Goal: Contribute content: Add original content to the website for others to see

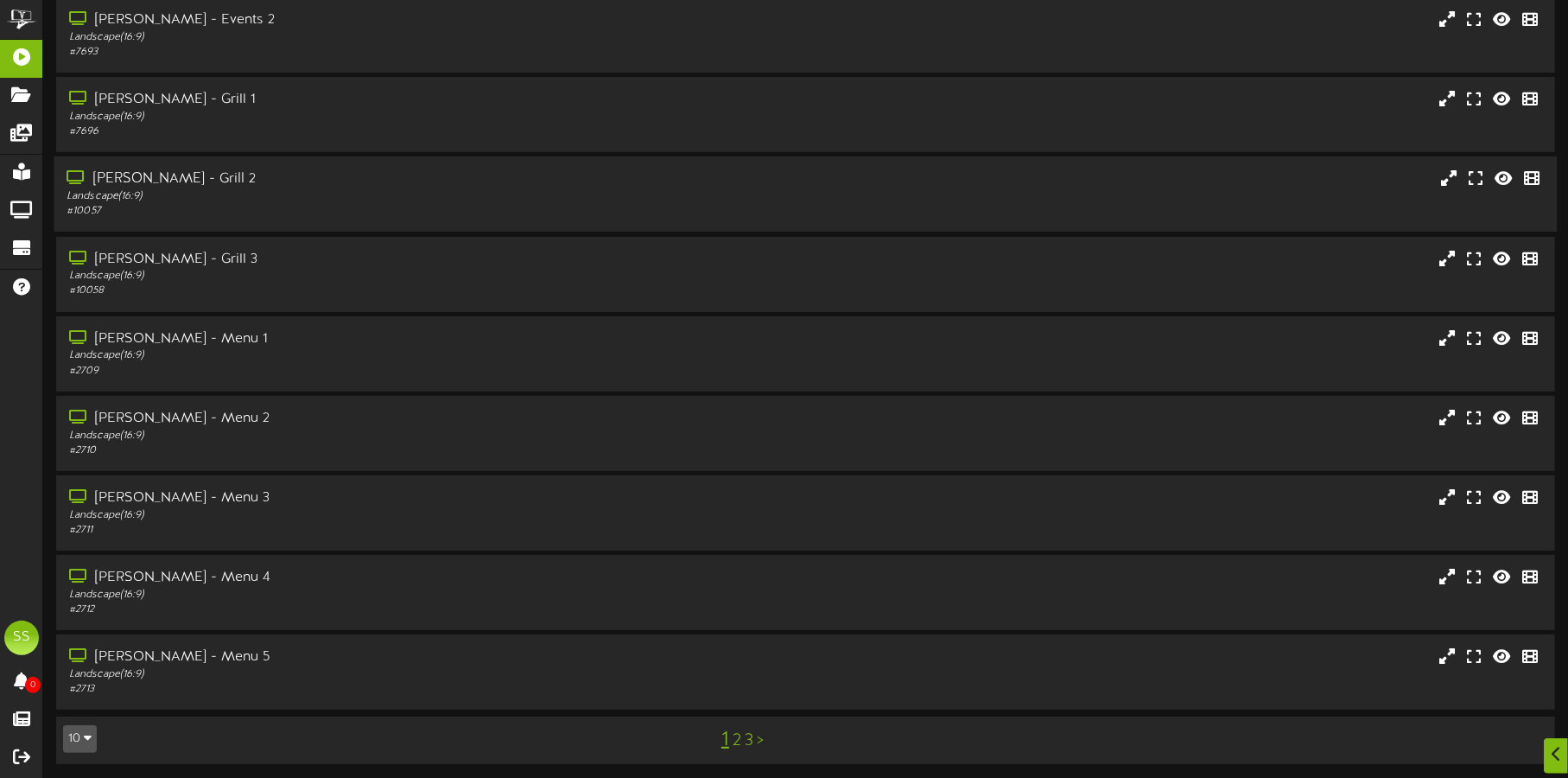
scroll to position [148, 0]
click at [76, 737] on button "10" at bounding box center [80, 736] width 34 height 27
click at [84, 696] on div "100" at bounding box center [80, 703] width 33 height 26
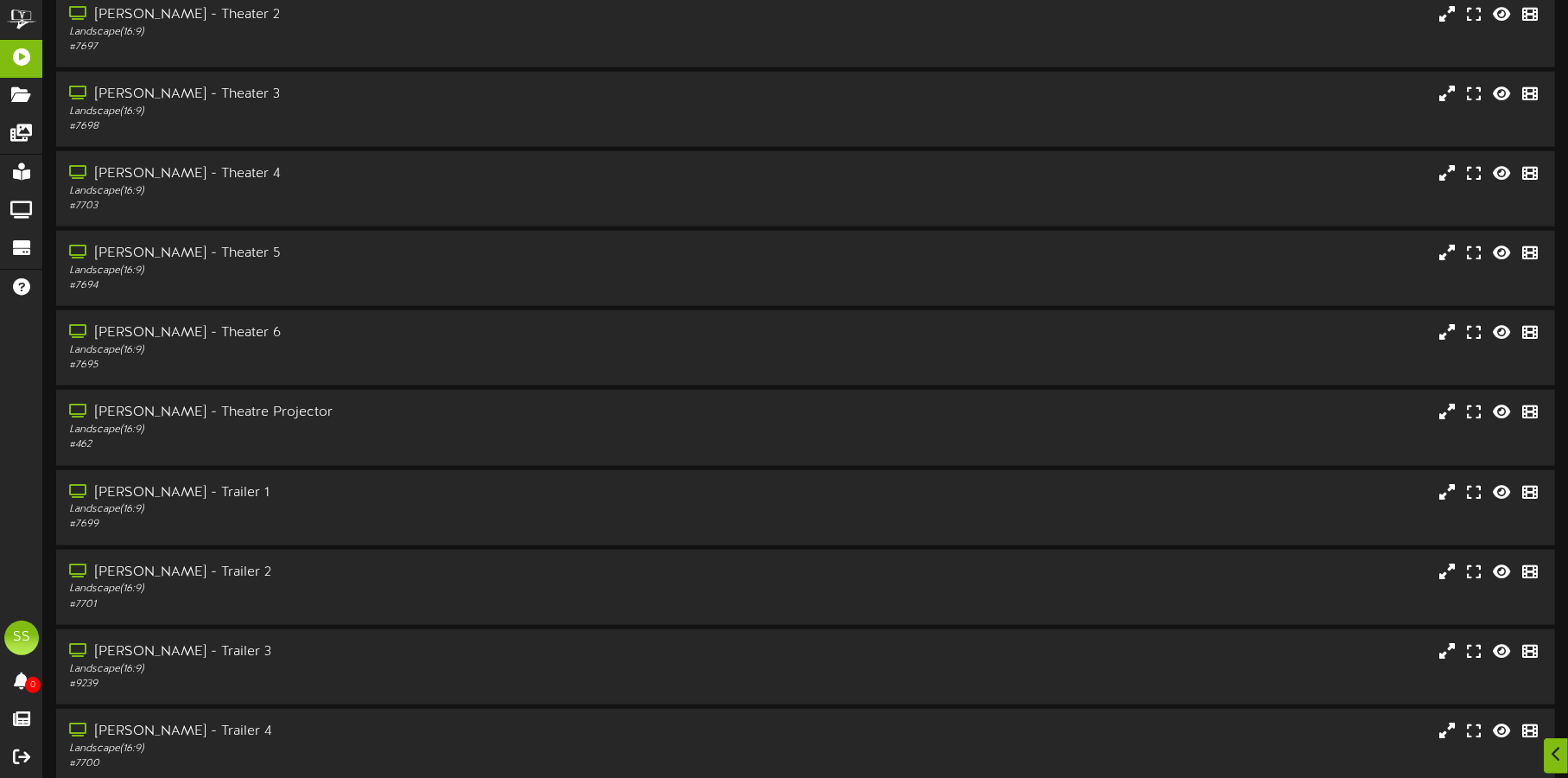
scroll to position [1187, 0]
click at [347, 502] on div "Landscape ( 16:9 )" at bounding box center [367, 509] width 601 height 15
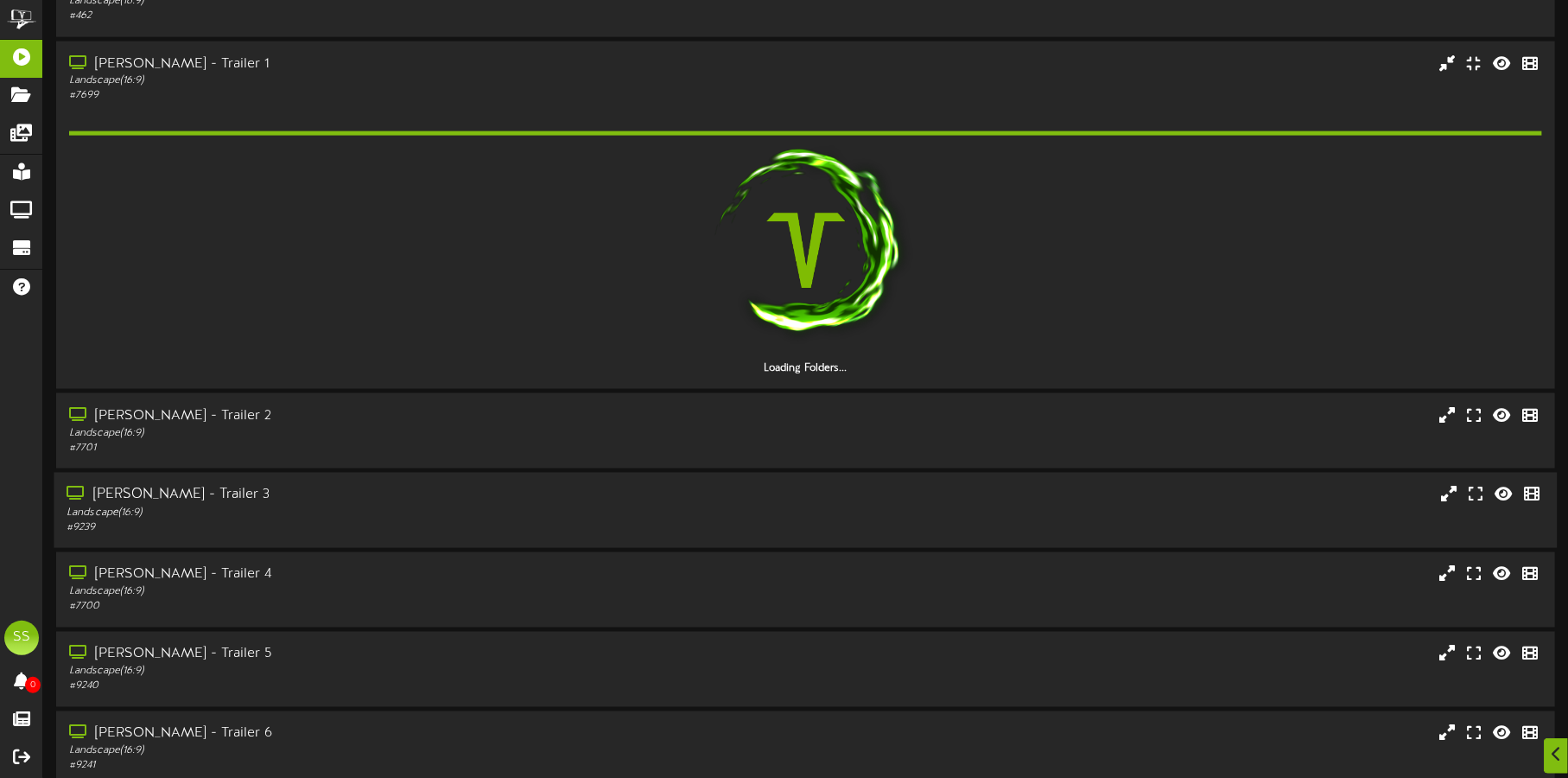
scroll to position [1620, 0]
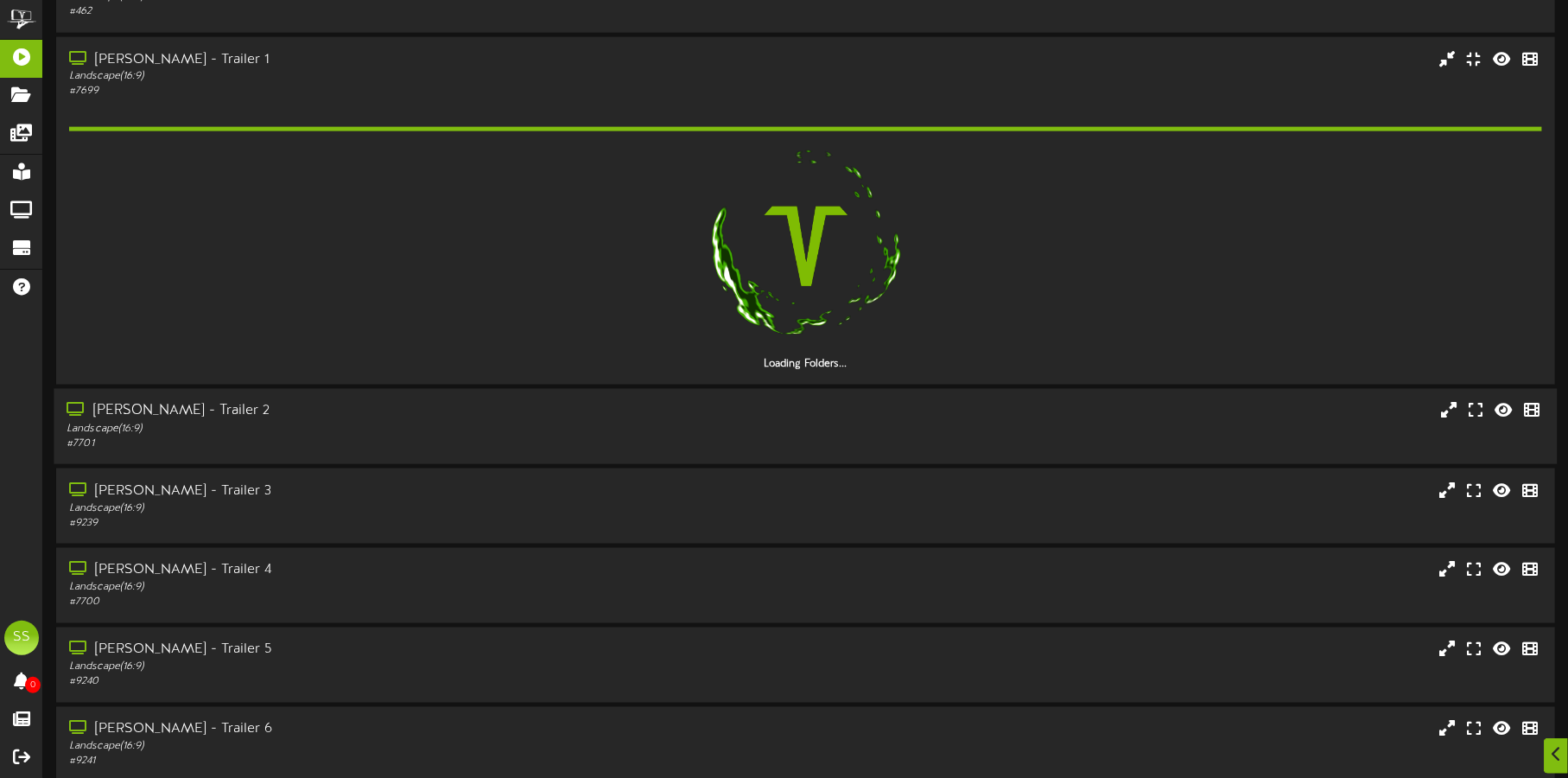
click at [366, 422] on div "Landscape ( 16:9 )" at bounding box center [367, 429] width 601 height 15
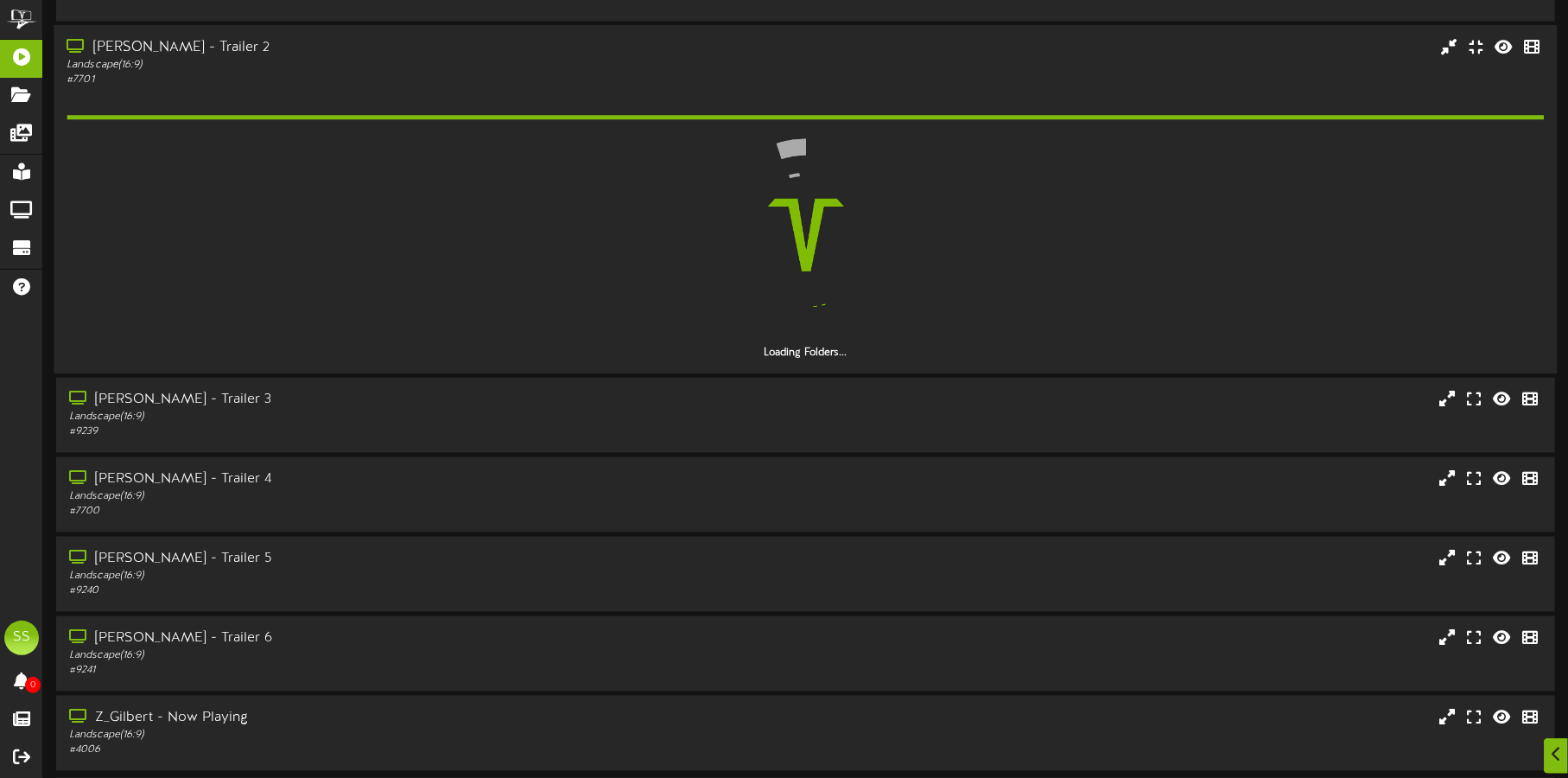
scroll to position [1945, 0]
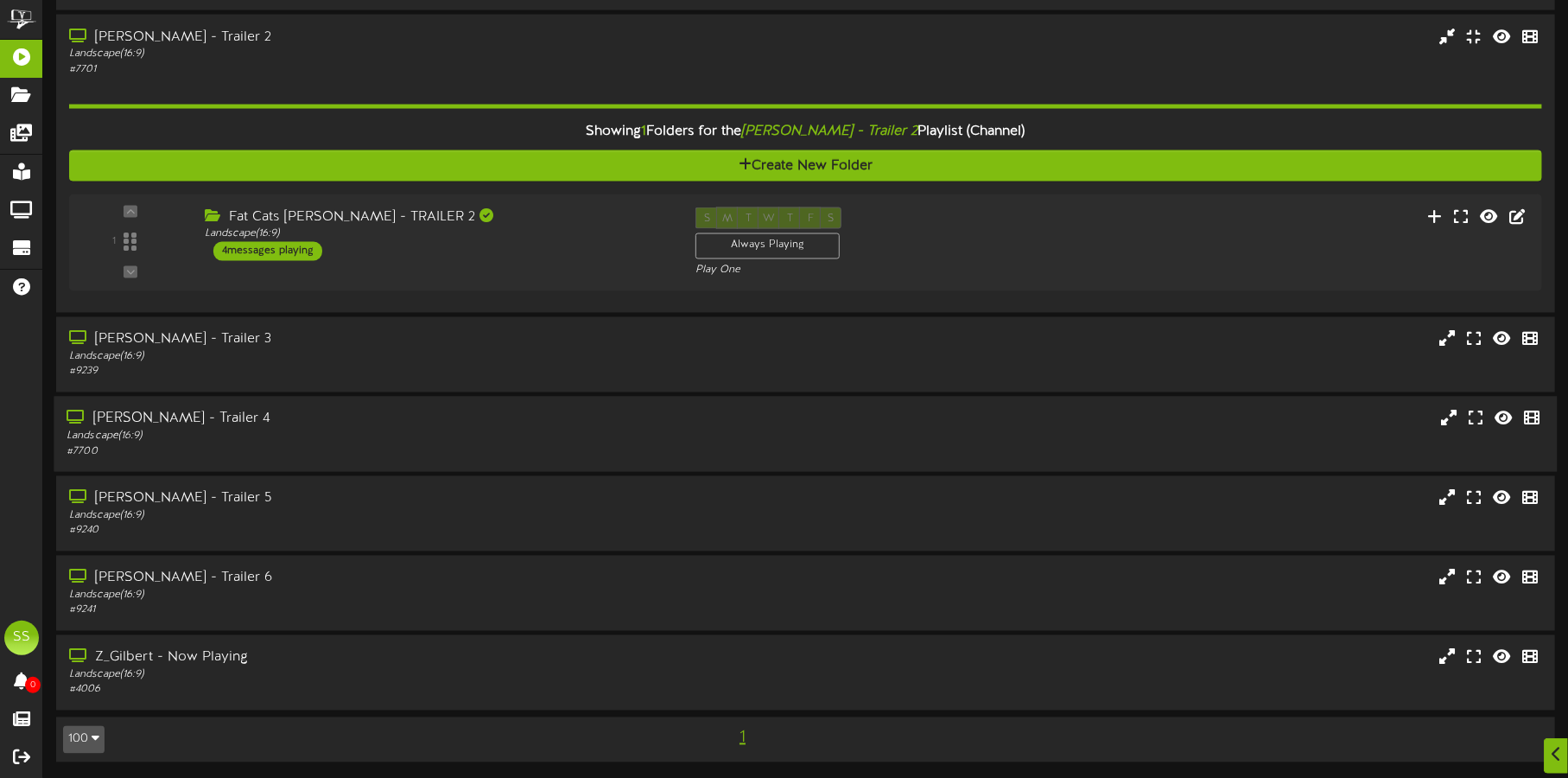
click at [320, 426] on div "[PERSON_NAME] - Trailer 4" at bounding box center [367, 419] width 601 height 19
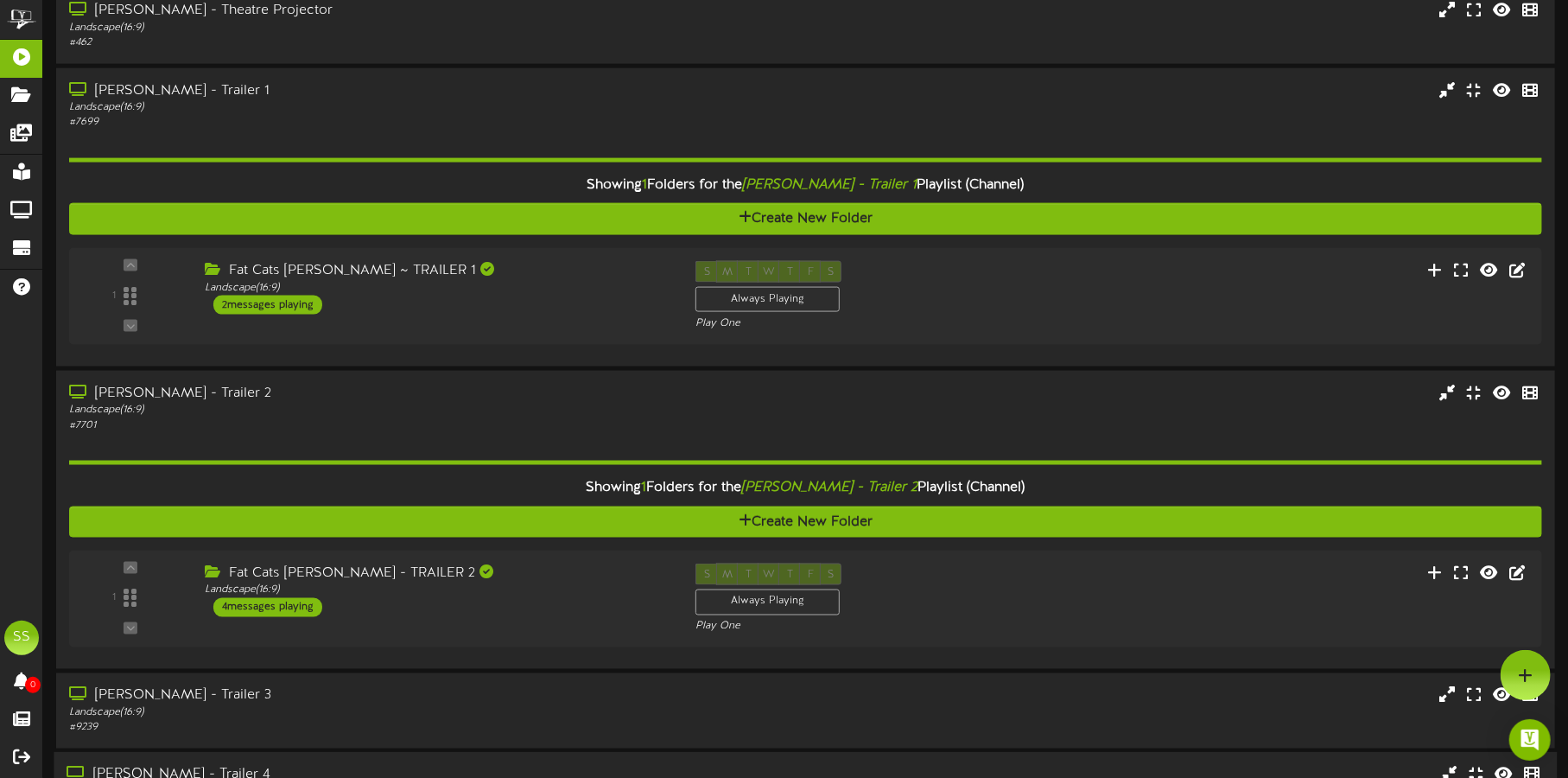
scroll to position [1513, 0]
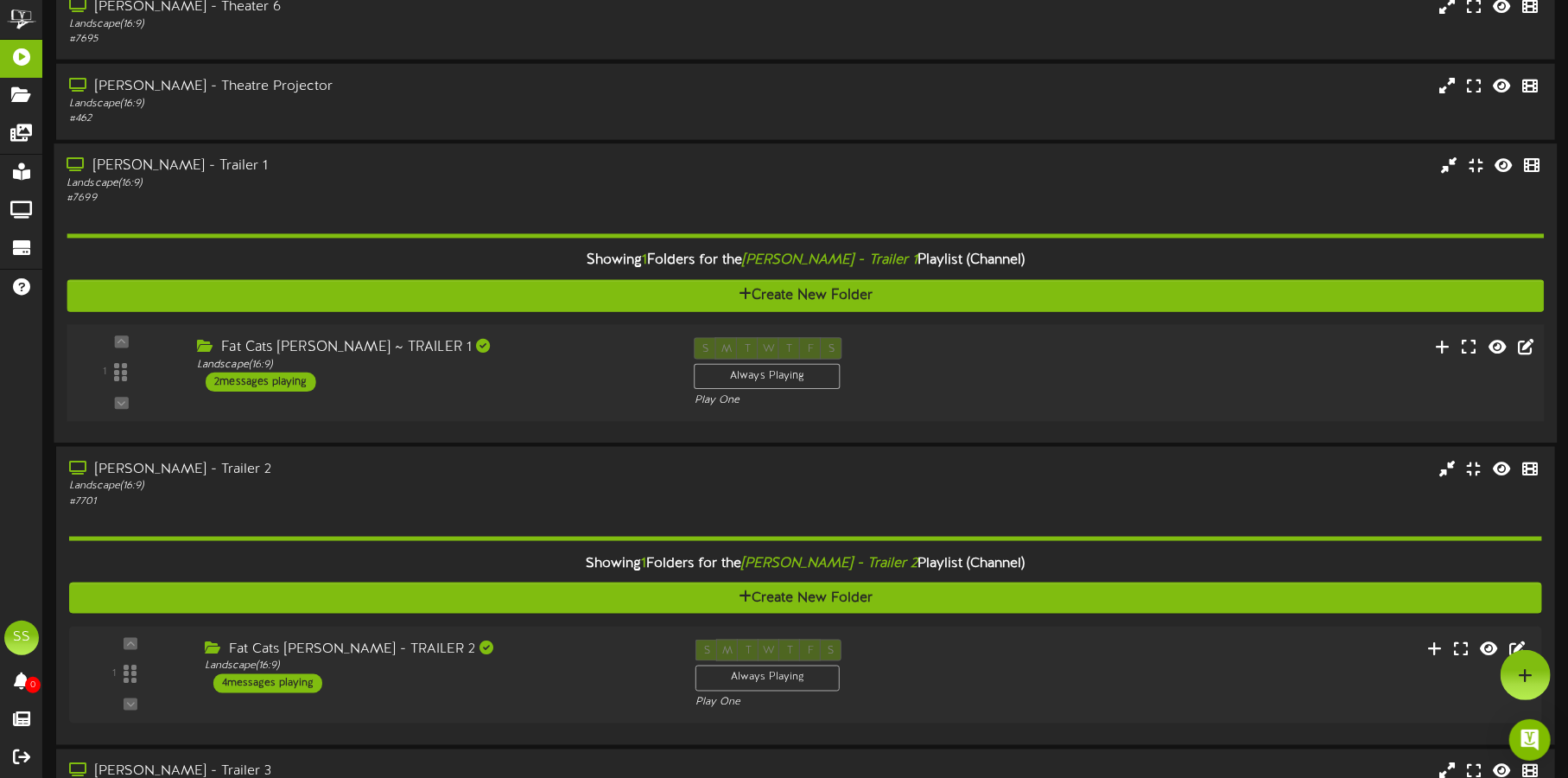
click at [530, 383] on div "Fat Cats Gilbert ~ TRAILER 1 Landscape ( 16:9 ) 2 messages playing" at bounding box center [433, 363] width 498 height 54
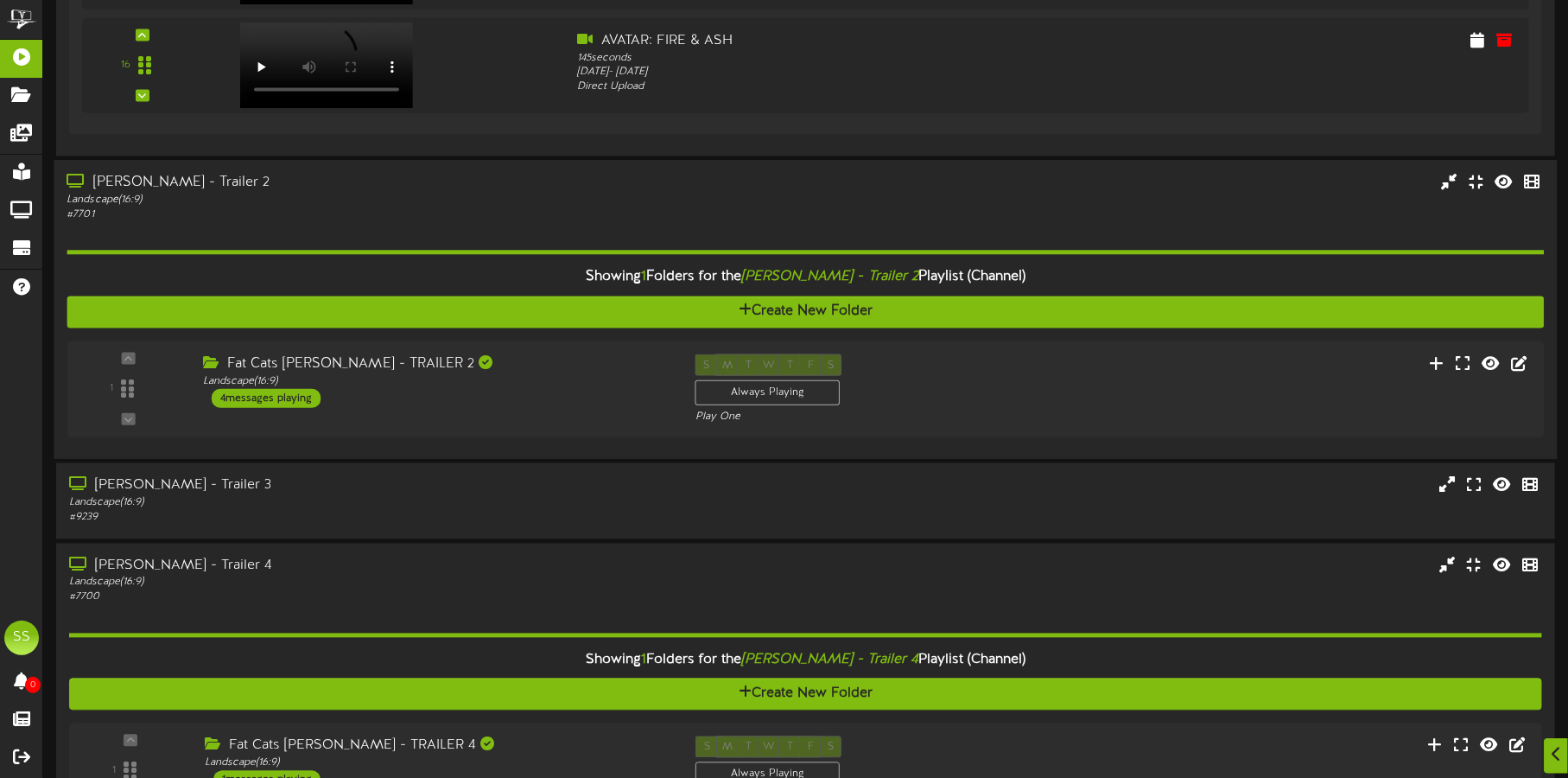
scroll to position [2159, 0]
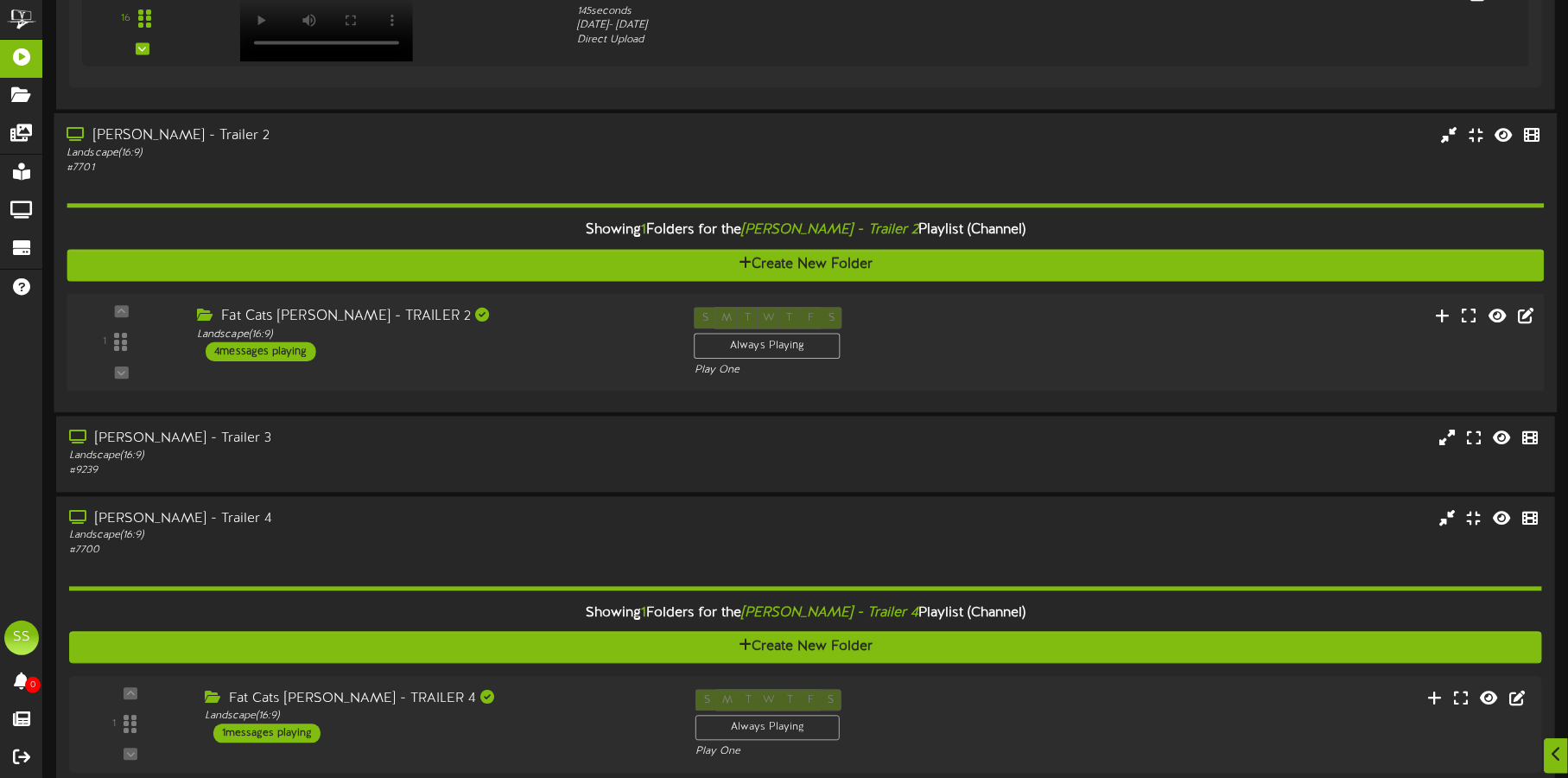
click at [532, 344] on div "Fat Cats Gilbert - TRAILER 2 Landscape ( 16:9 ) 4 messages playing" at bounding box center [433, 334] width 498 height 54
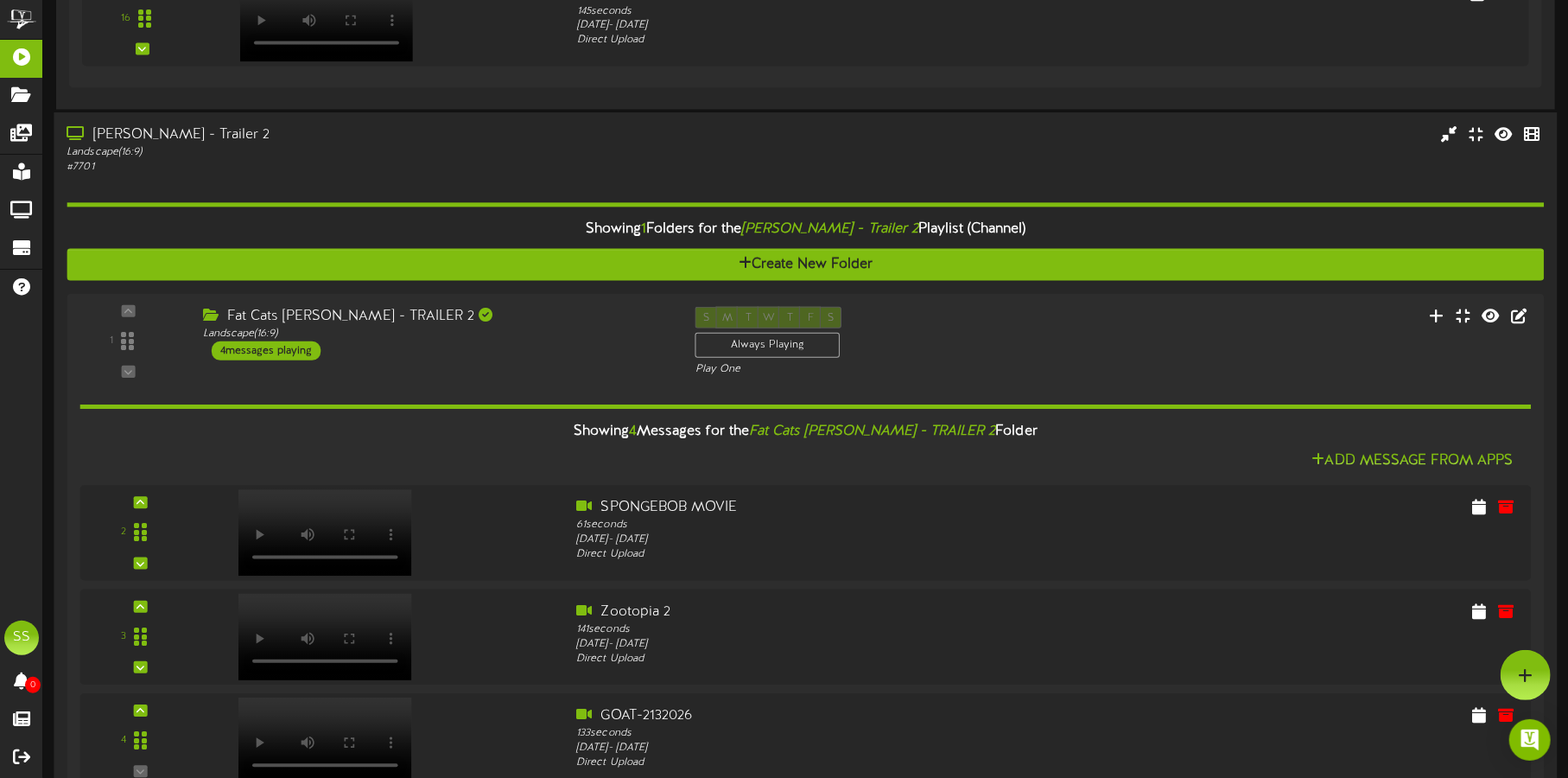
click at [466, 152] on div "Landscape ( 16:9 )" at bounding box center [367, 153] width 601 height 15
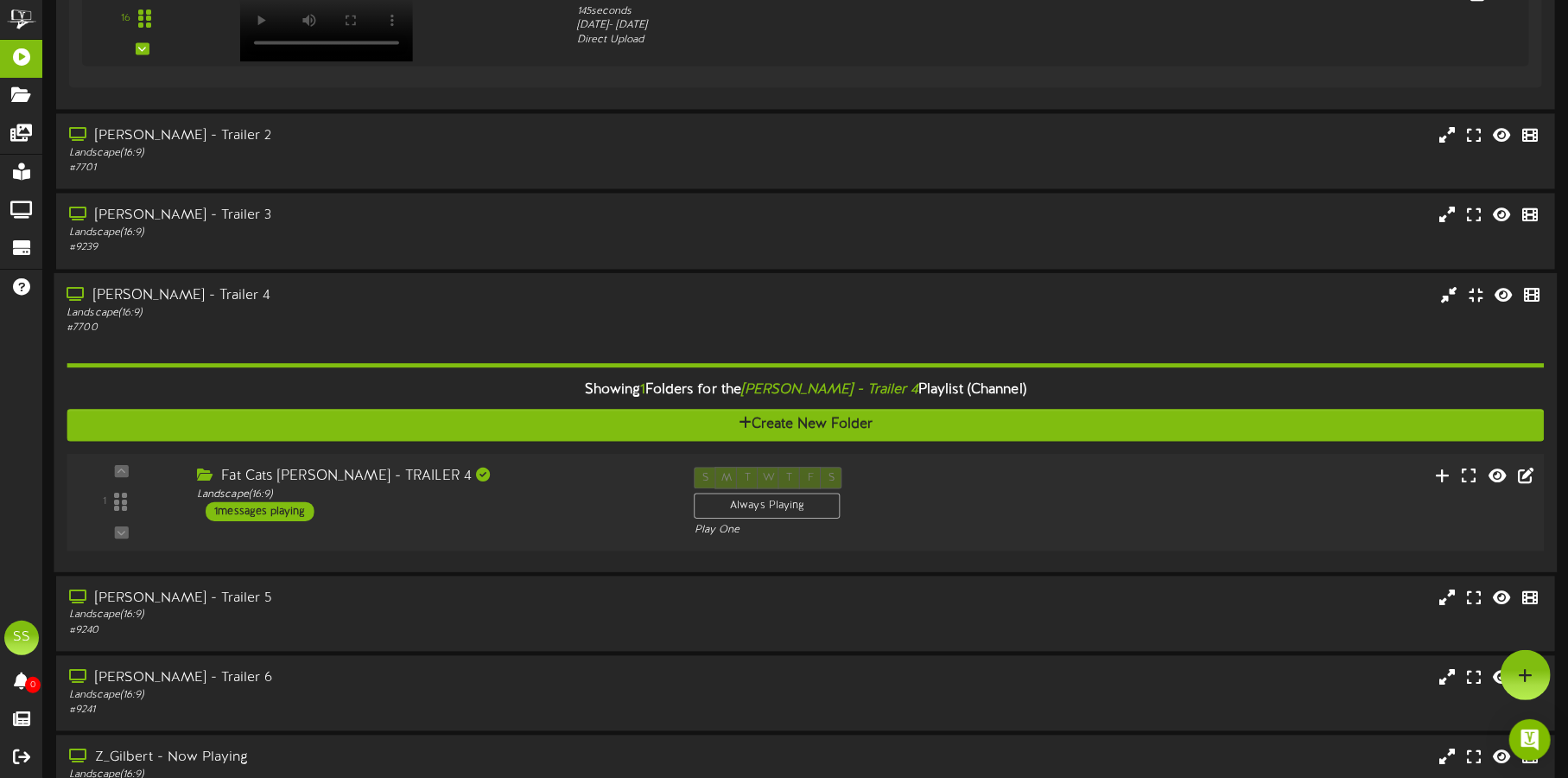
click at [504, 510] on div "Fat Cats Gilbert - TRAILER 4 Landscape ( 16:9 ) 1 messages playing" at bounding box center [433, 494] width 498 height 54
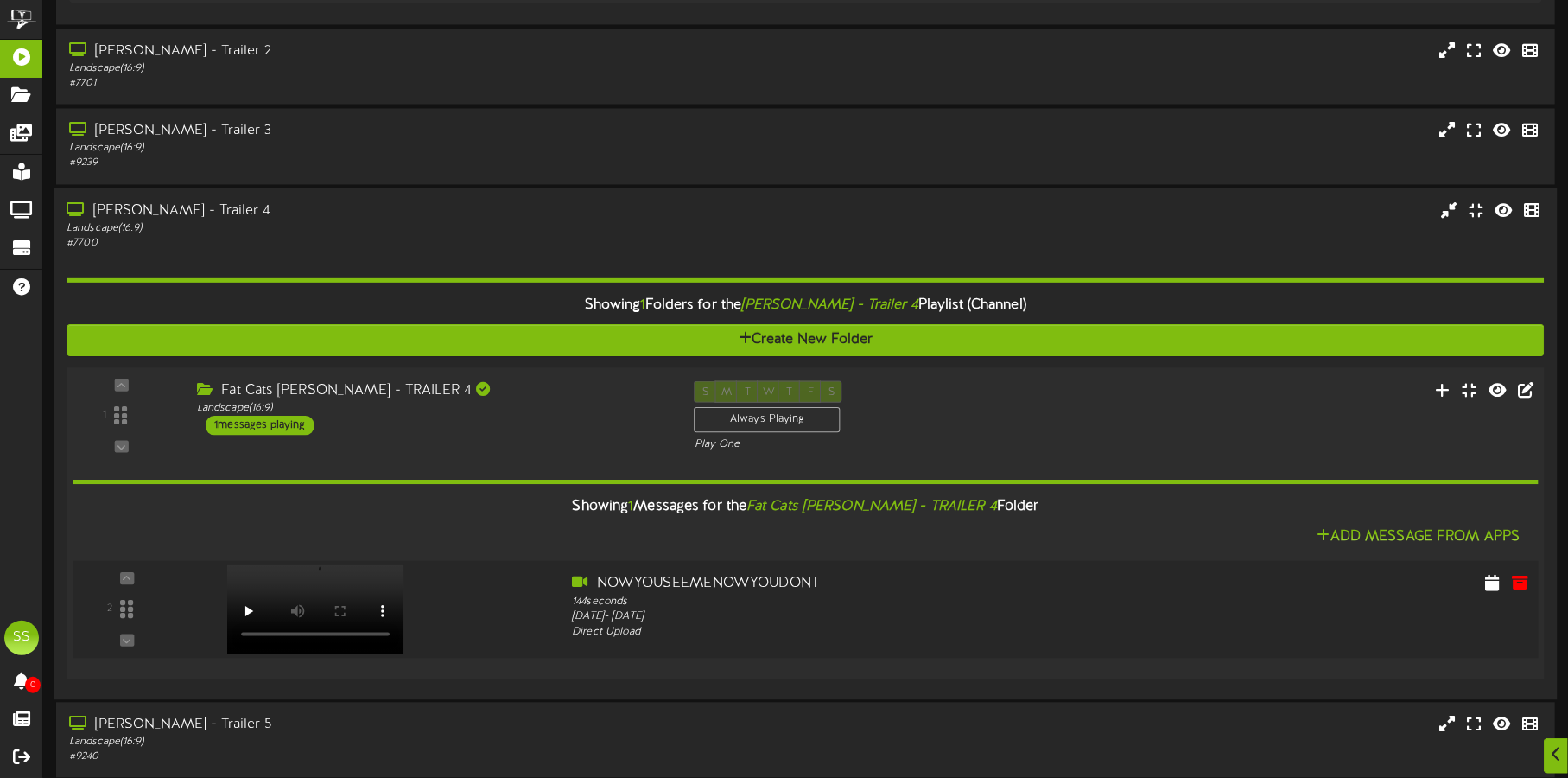
scroll to position [2377, 0]
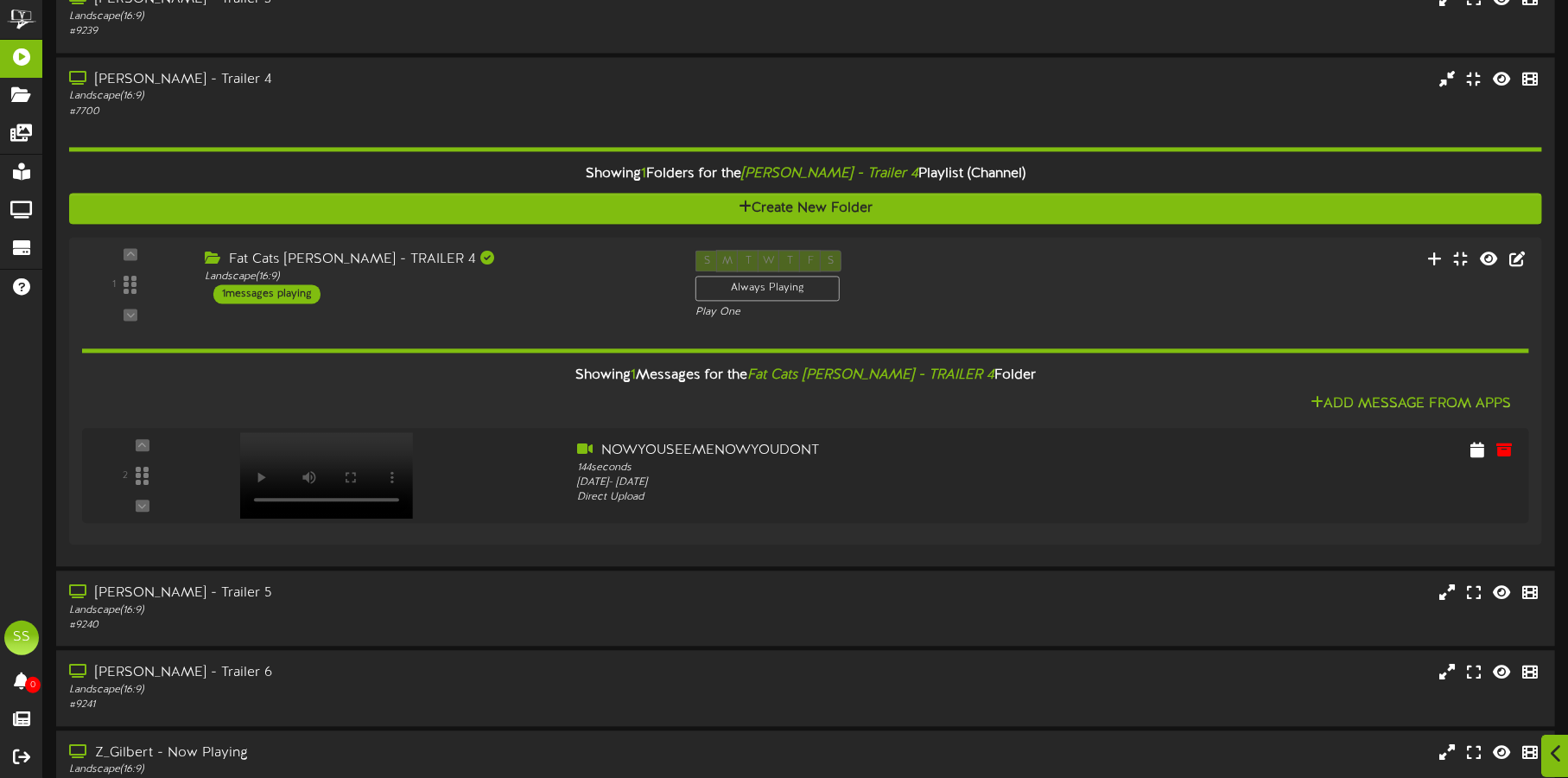
click at [1561, 751] on icon at bounding box center [1556, 753] width 12 height 19
click at [1541, 685] on div at bounding box center [1525, 674] width 50 height 51
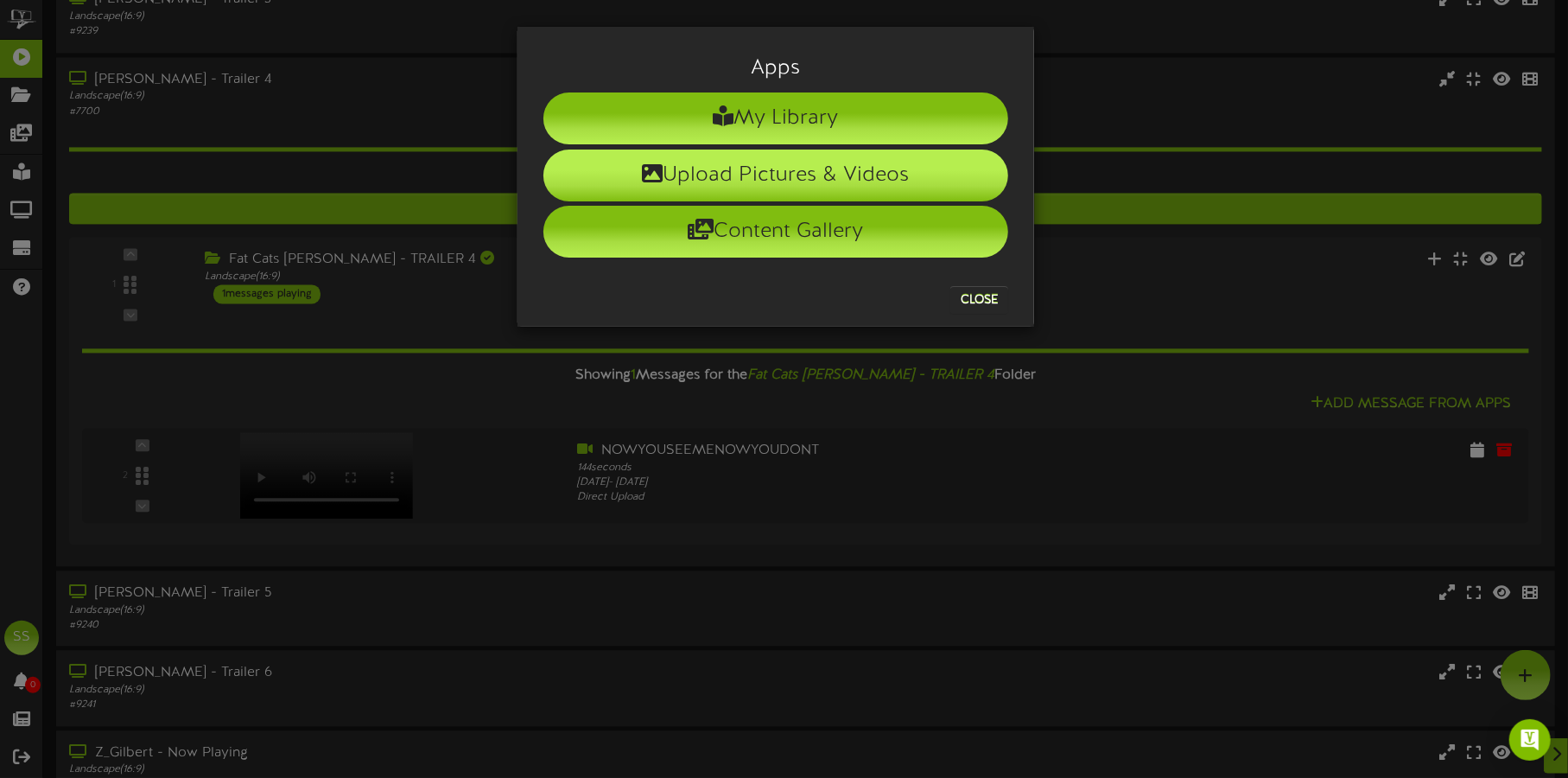
click at [853, 166] on li "Upload Pictures & Videos" at bounding box center [776, 175] width 465 height 52
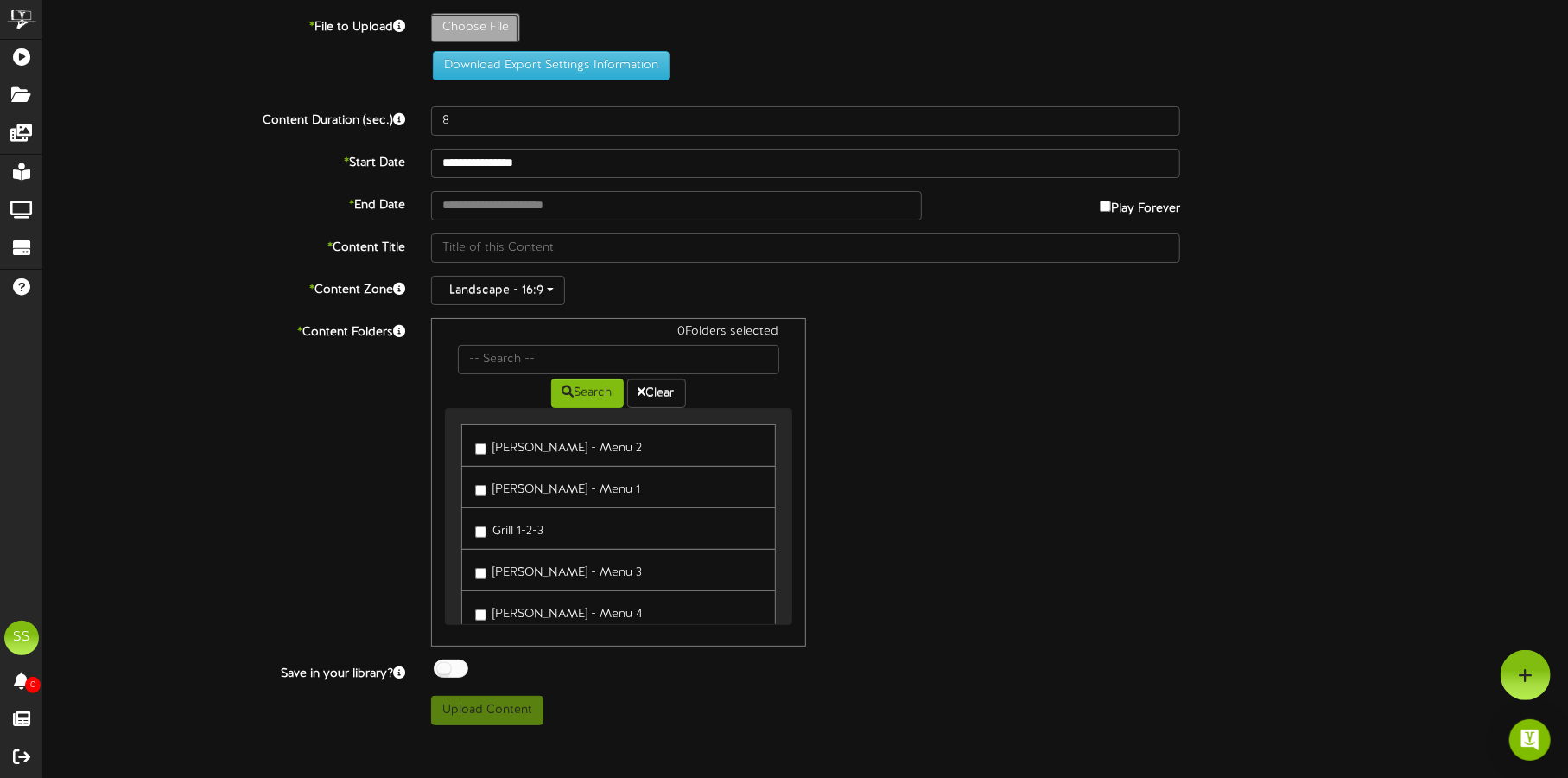
type input "**********"
type input "videoplayback3"
click at [512, 212] on input "text" at bounding box center [677, 206] width 491 height 29
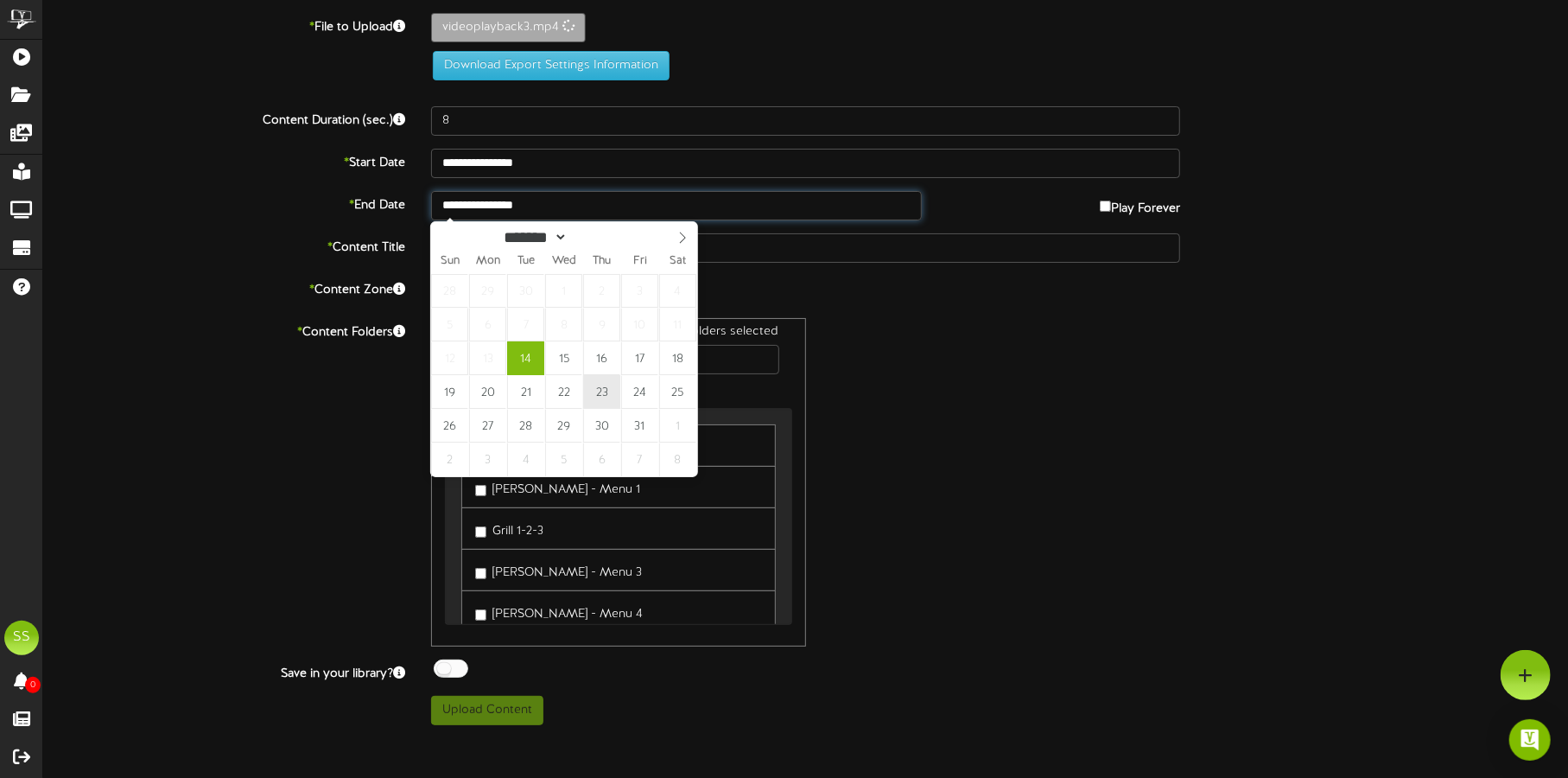
type input "**********"
click at [544, 204] on input "**********" at bounding box center [677, 206] width 491 height 29
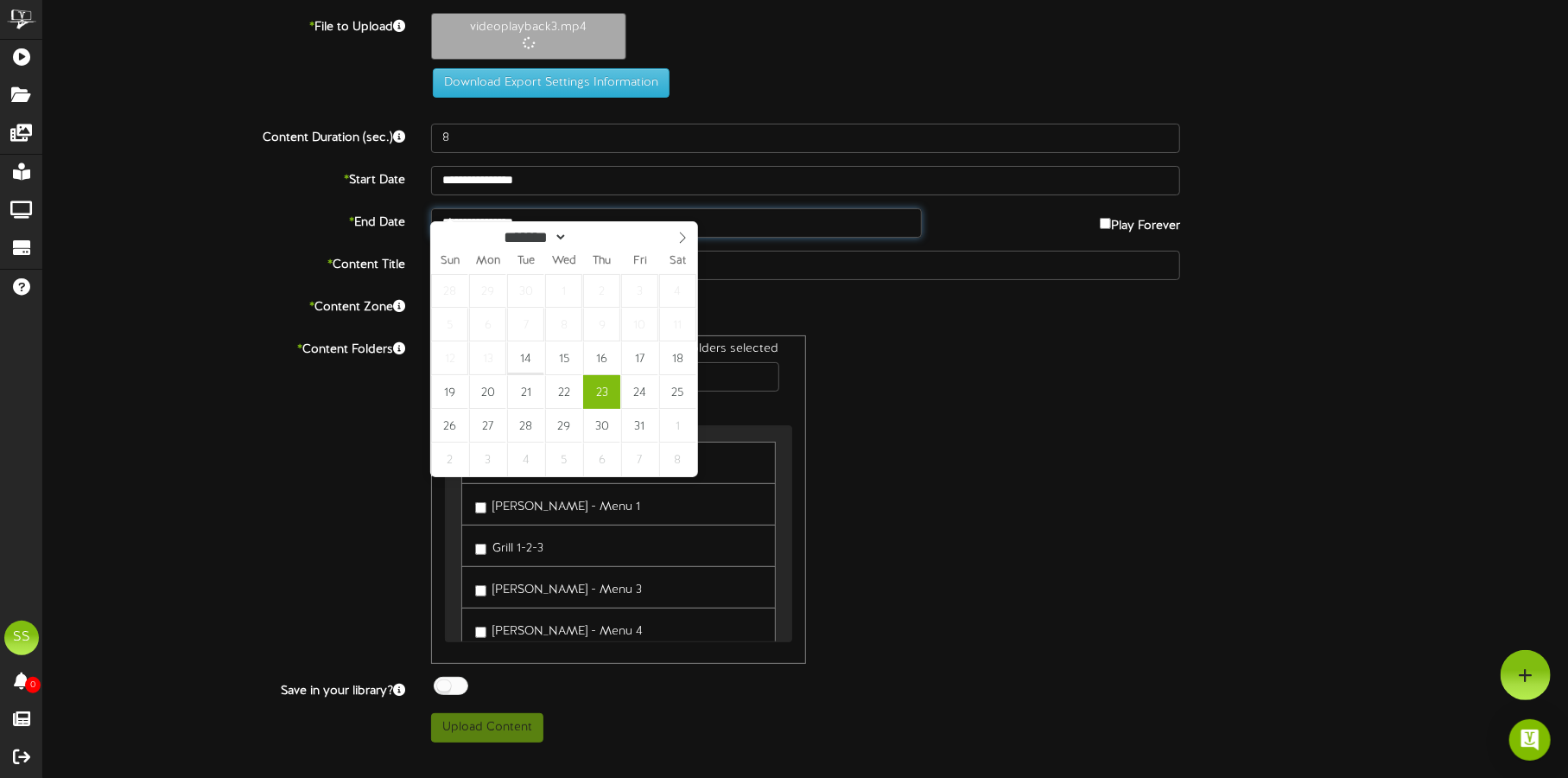
type input "126"
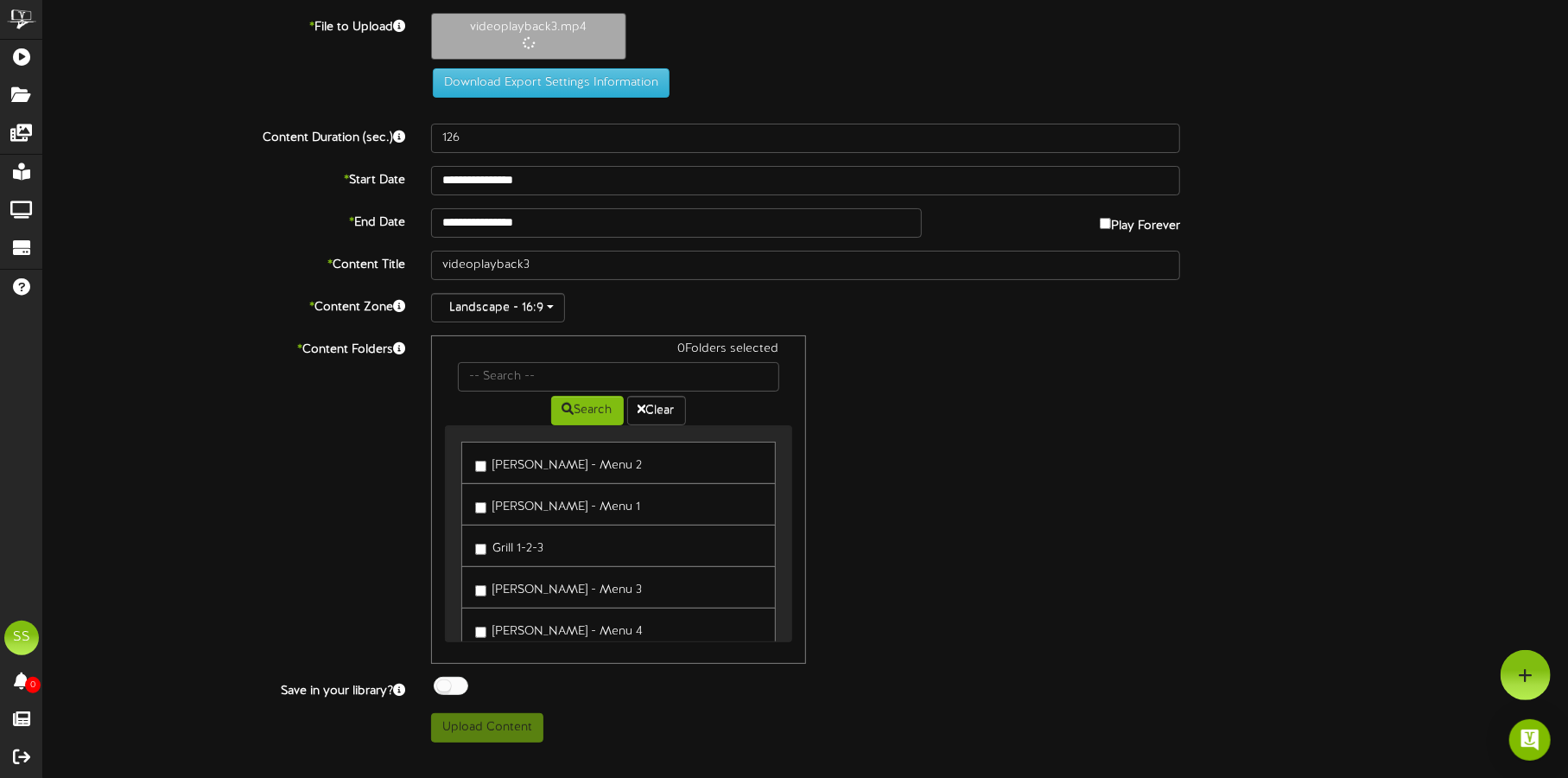
click at [901, 393] on div "0 Folders selected Search Clear Gilbert - Menu 2 Gilbert - Menu 1 Grill 1-2-3" at bounding box center [806, 499] width 776 height 329
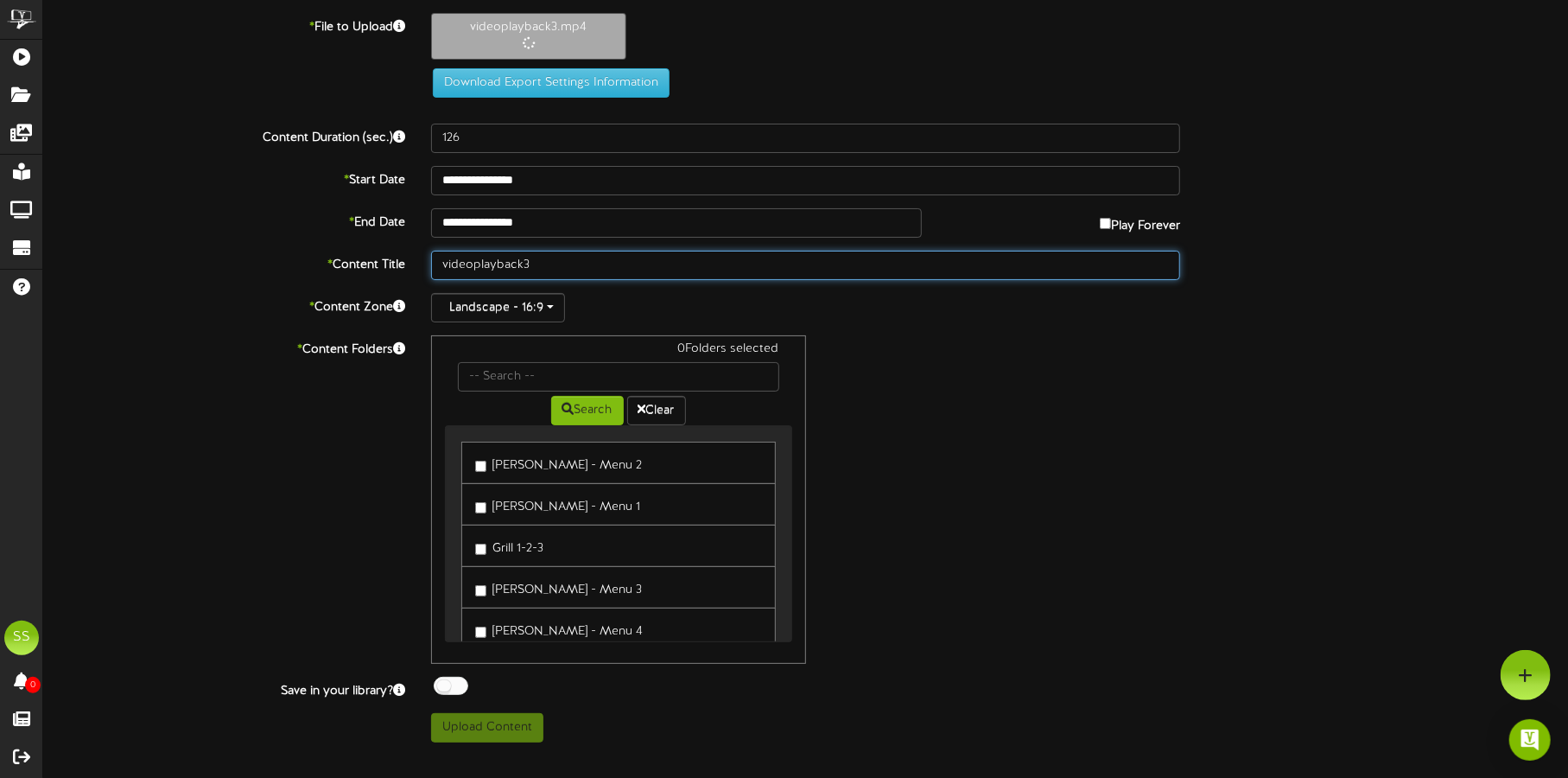
drag, startPoint x: 540, startPoint y: 261, endPoint x: 354, endPoint y: 254, distance: 186.1
click at [321, 281] on div "**********" at bounding box center [806, 377] width 1525 height 729
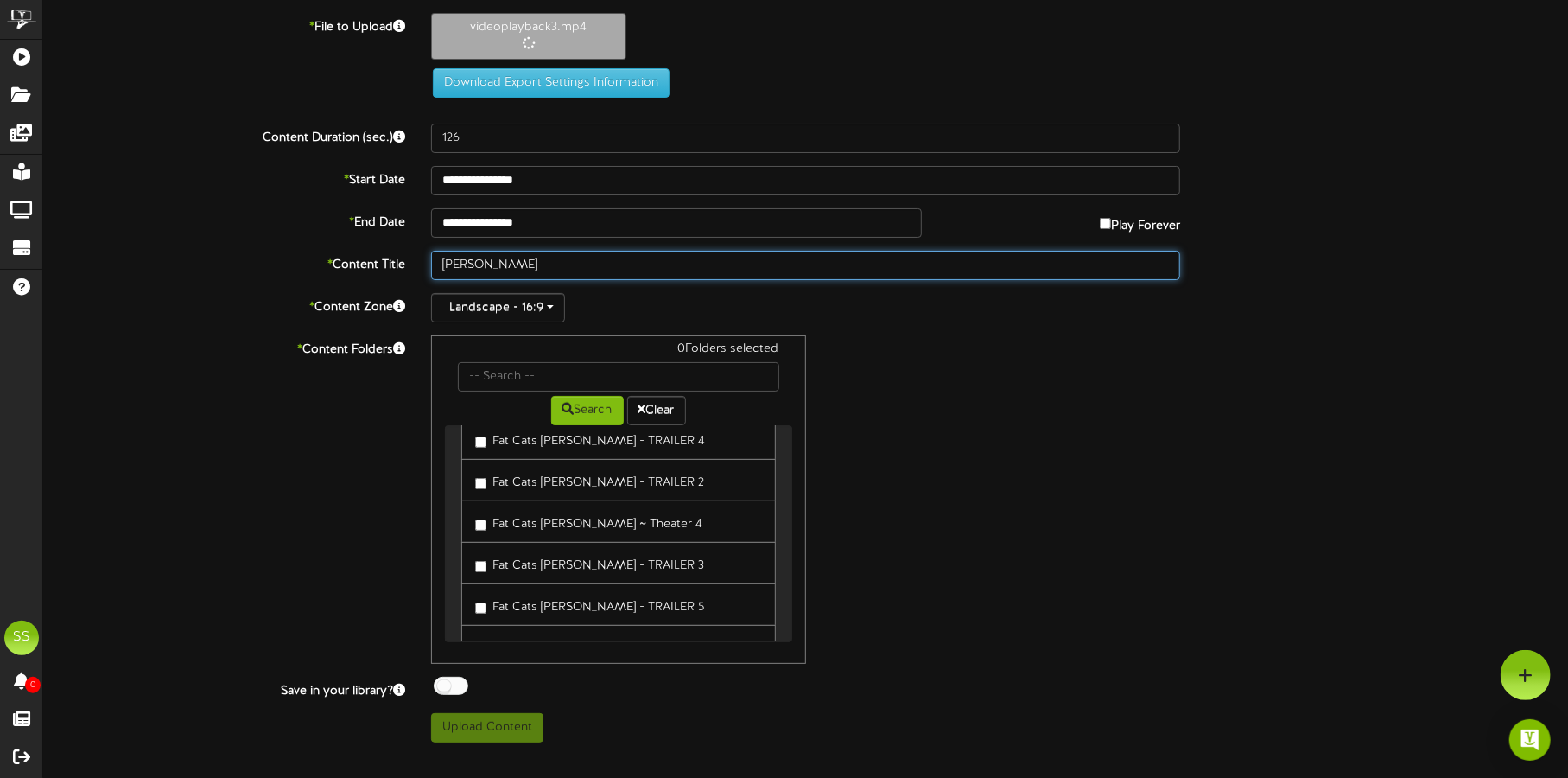
scroll to position [648, 0]
type input "[PERSON_NAME]"
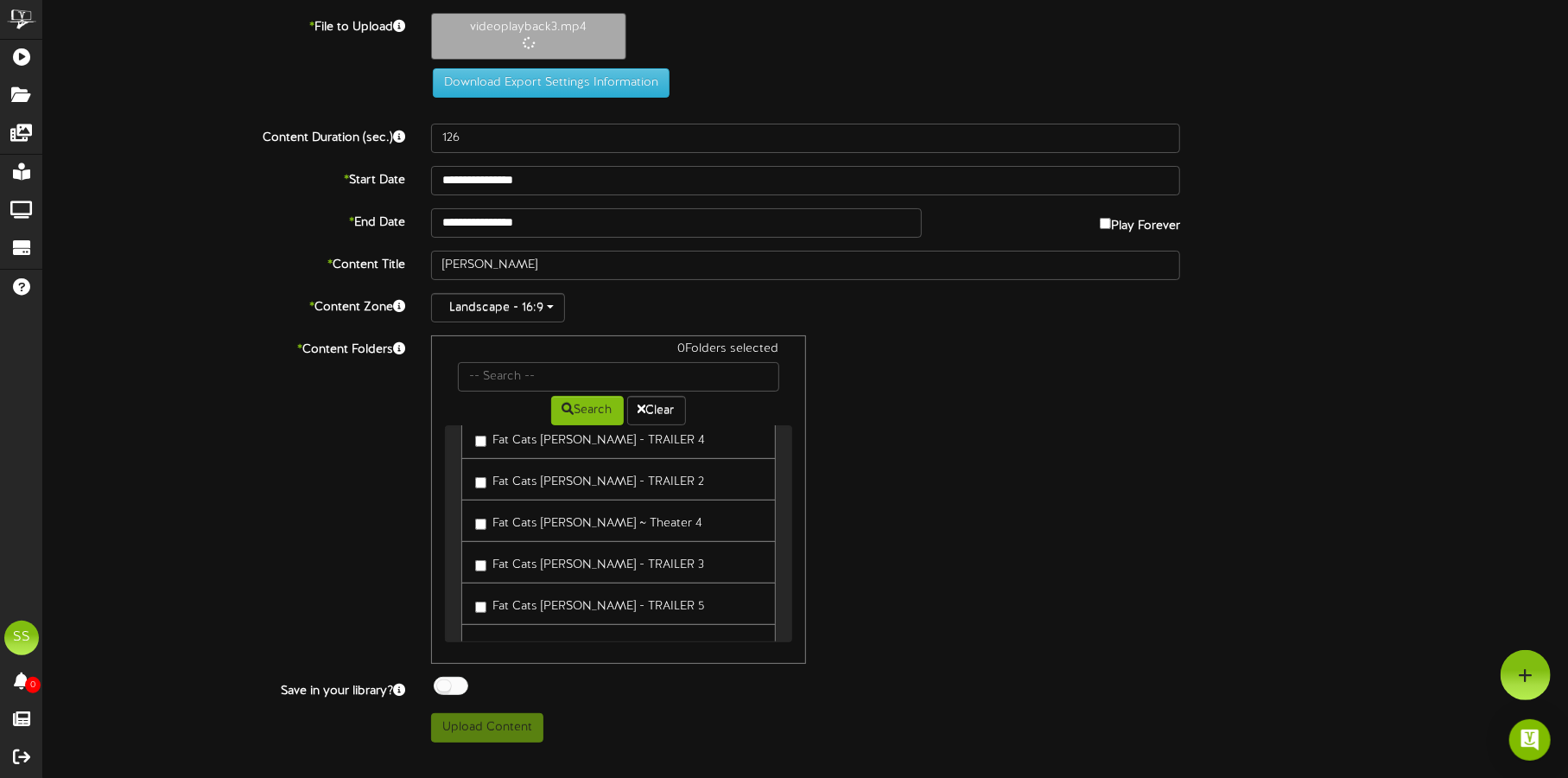
click at [649, 511] on link "Fat Cats Gilbert ~ Theater 4" at bounding box center [618, 521] width 314 height 43
click at [621, 515] on label "Fat Cats Gilbert ~ Theater 4" at bounding box center [588, 520] width 228 height 23
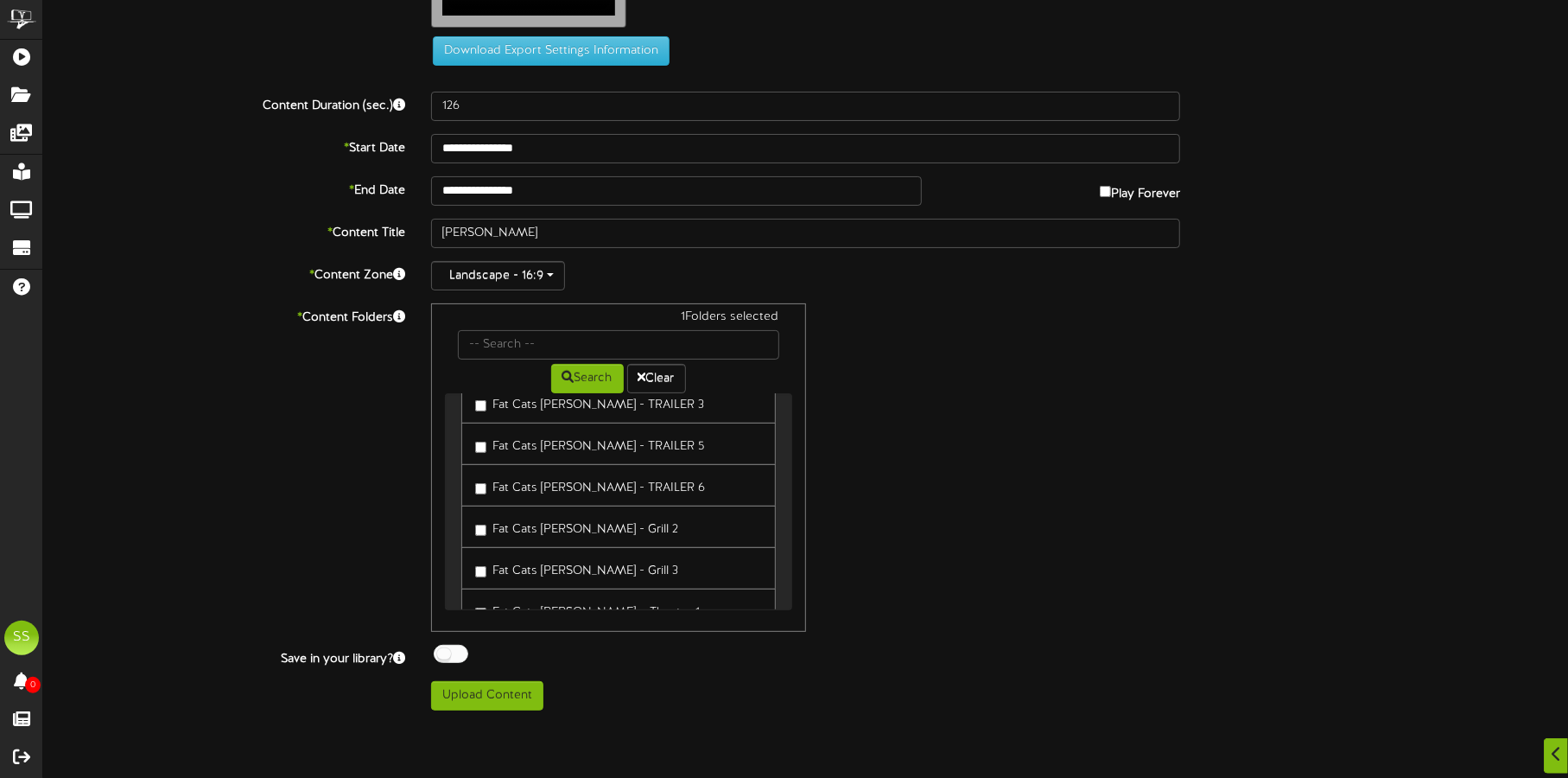
scroll to position [743, 0]
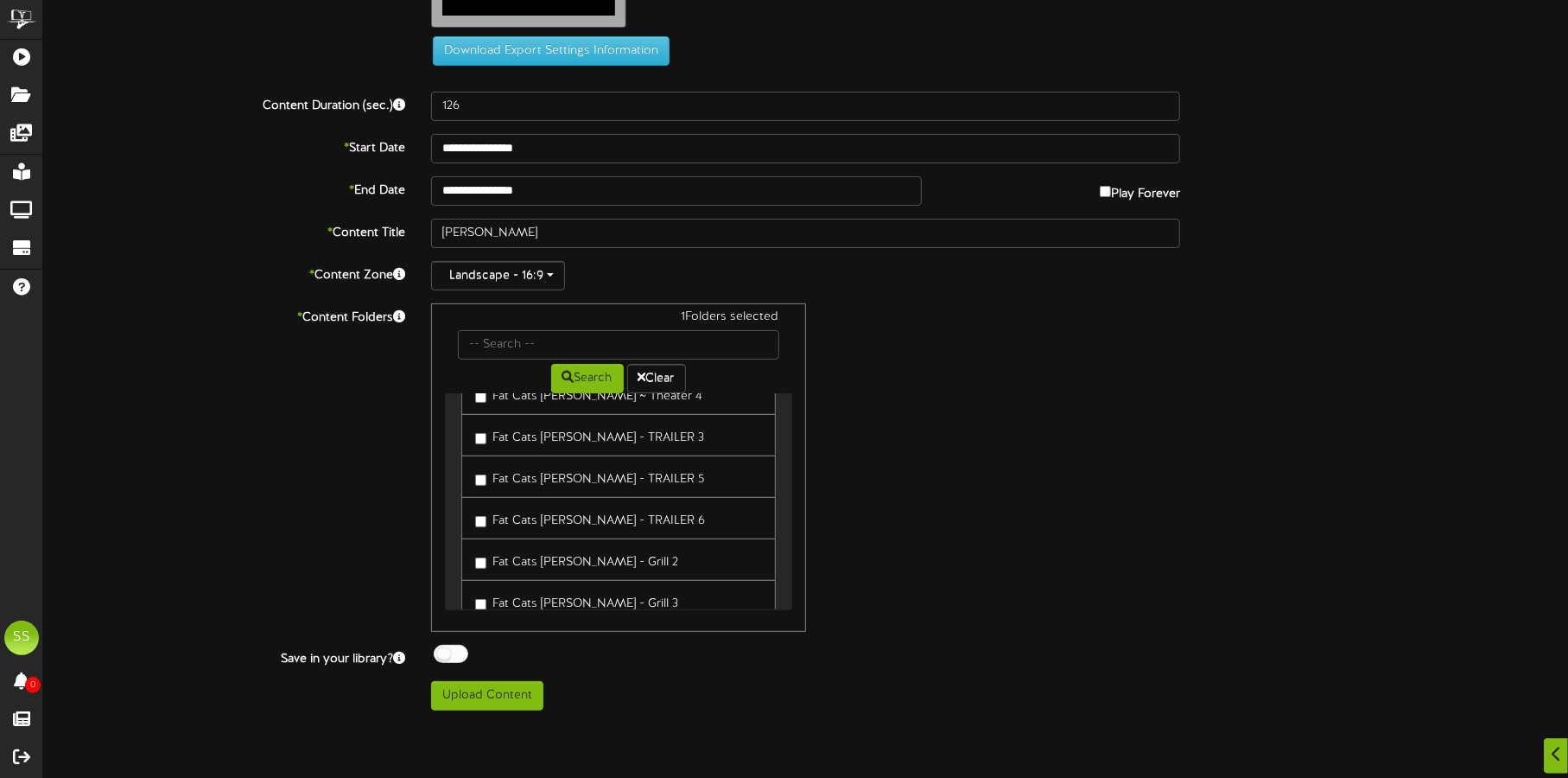
click at [614, 522] on label "Fat Cats [PERSON_NAME] - TRAILER 6" at bounding box center [589, 518] width 229 height 23
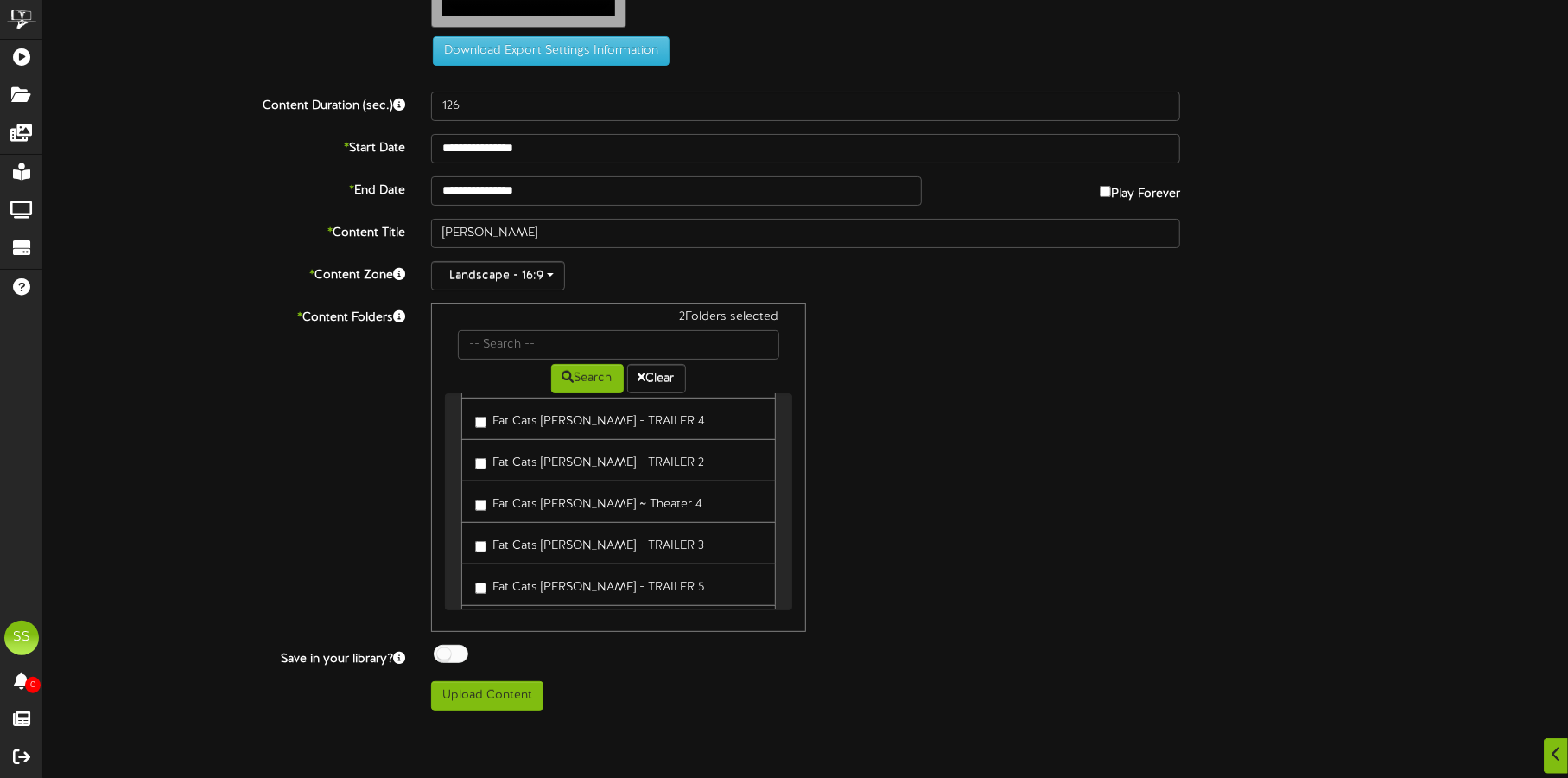
click at [622, 422] on label "Fat Cats [PERSON_NAME] - TRAILER 4" at bounding box center [589, 418] width 229 height 23
click at [501, 512] on label "Fat Cats Gilbert ~ Theater 4" at bounding box center [588, 502] width 228 height 23
click at [451, 663] on div at bounding box center [451, 654] width 35 height 18
click at [648, 543] on label "Fat Cats Gilbert ~ Theater Projector" at bounding box center [611, 544] width 273 height 23
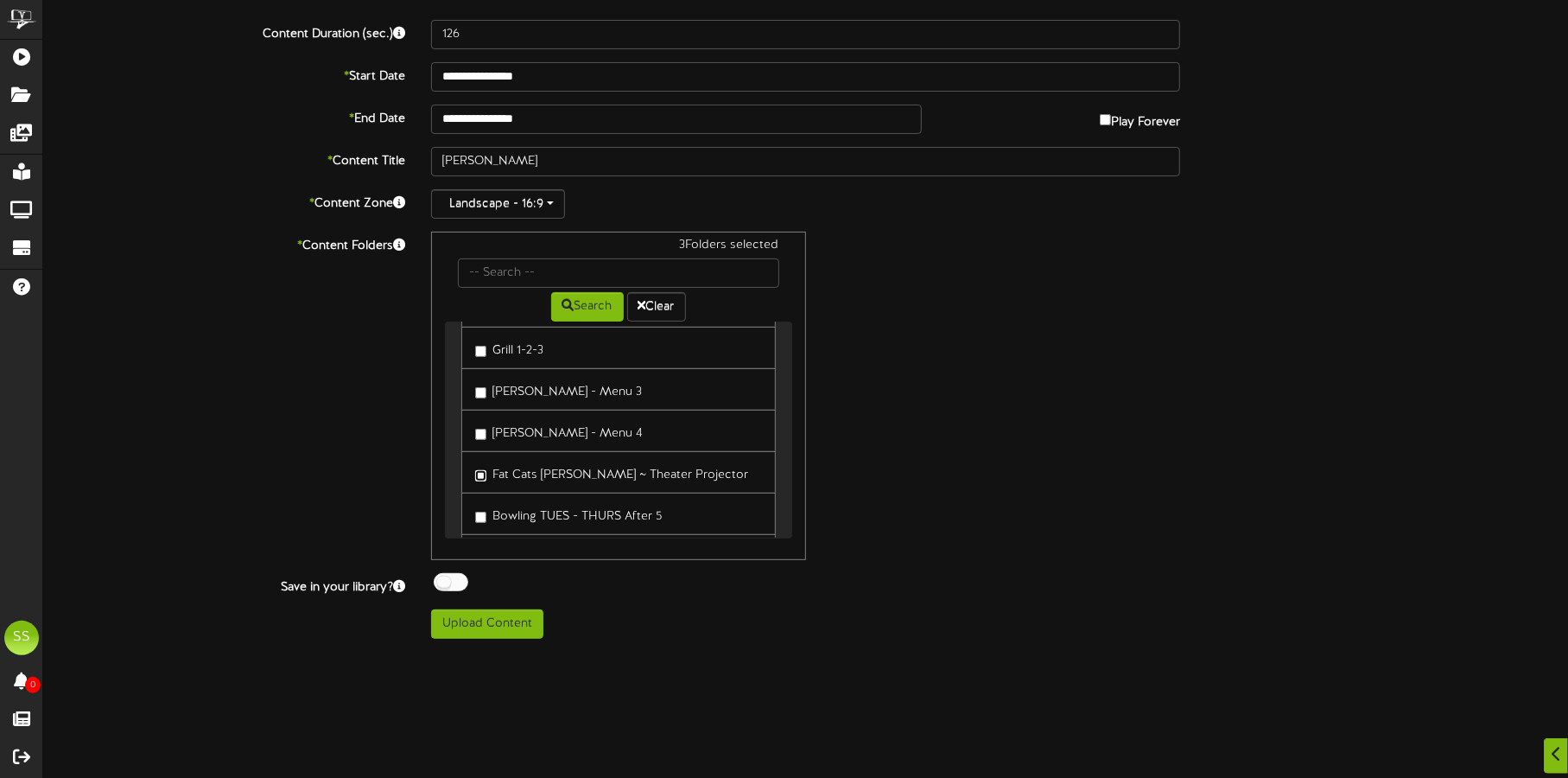
scroll to position [215, 0]
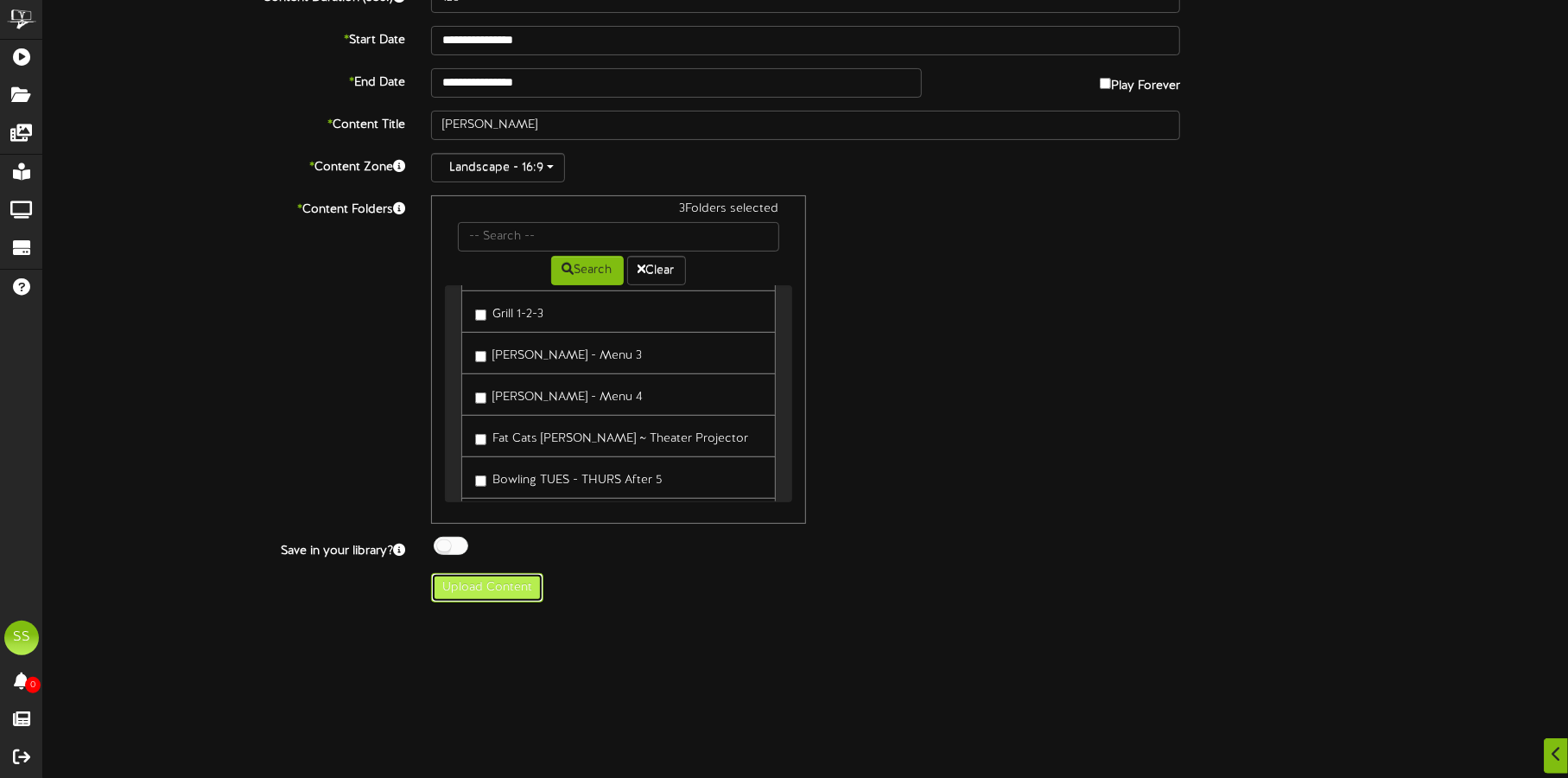
click at [514, 596] on button "Upload Content" at bounding box center [487, 587] width 113 height 29
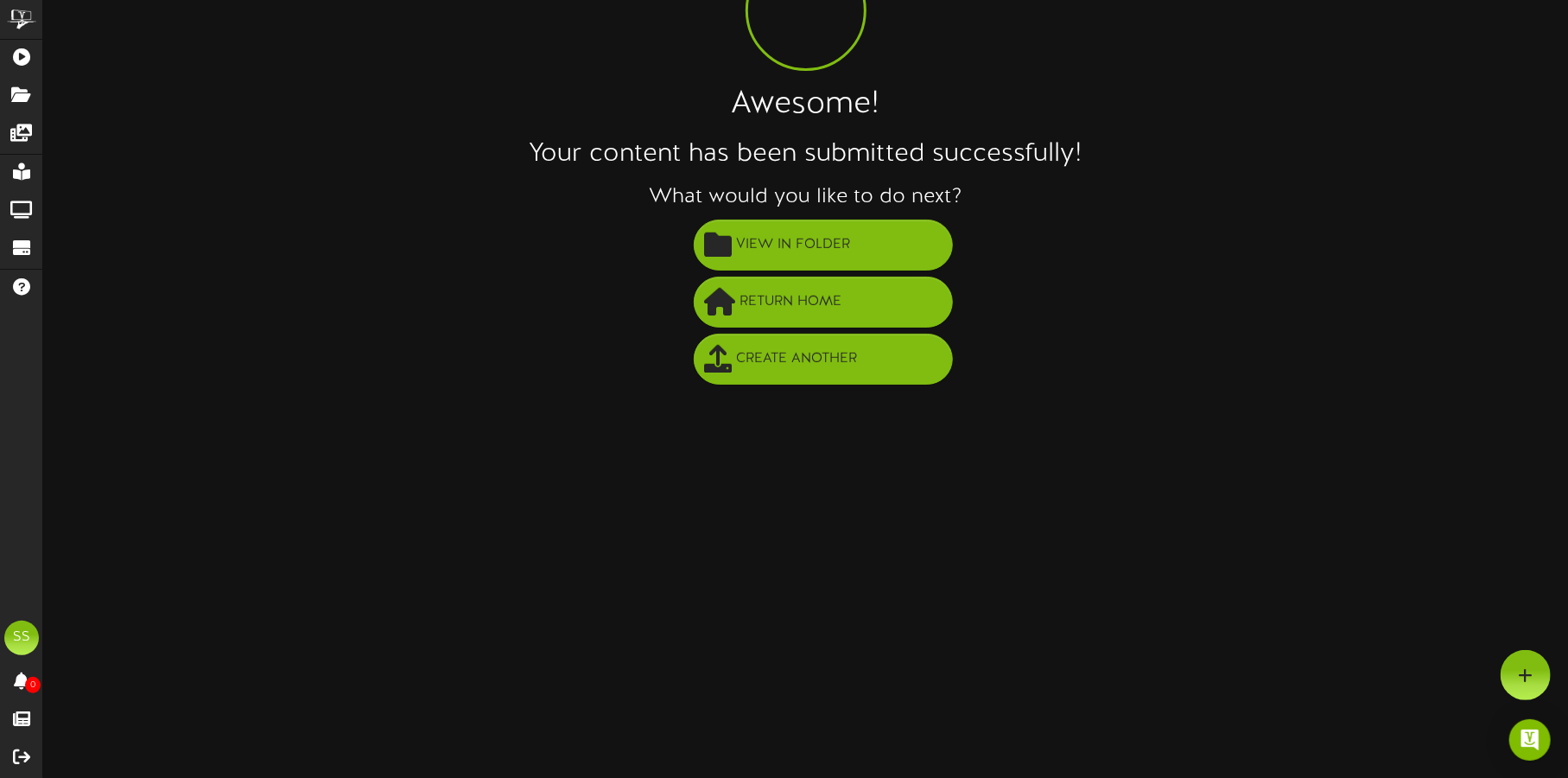
scroll to position [0, 0]
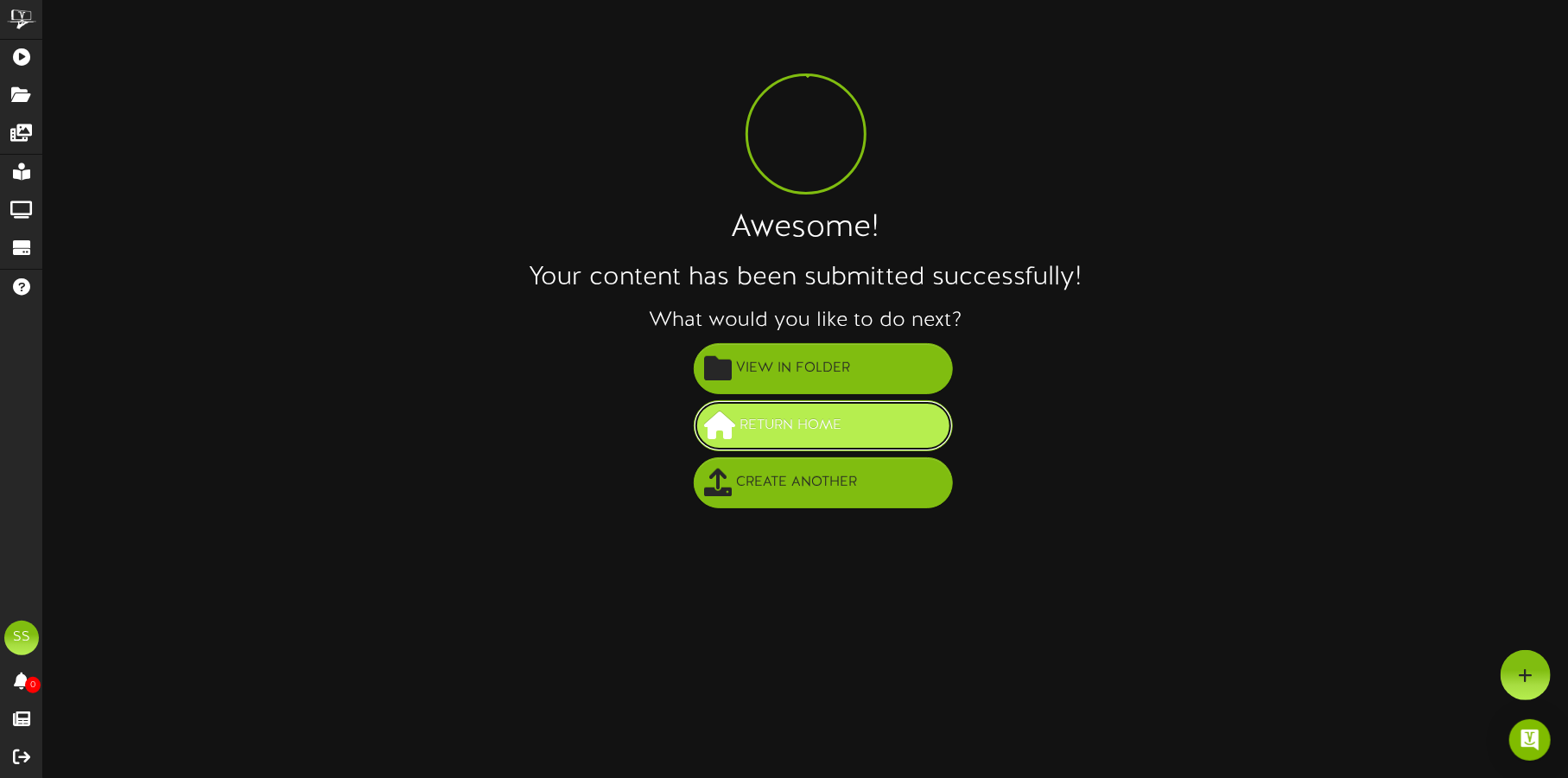
click at [817, 426] on span "Return Home" at bounding box center [791, 425] width 111 height 28
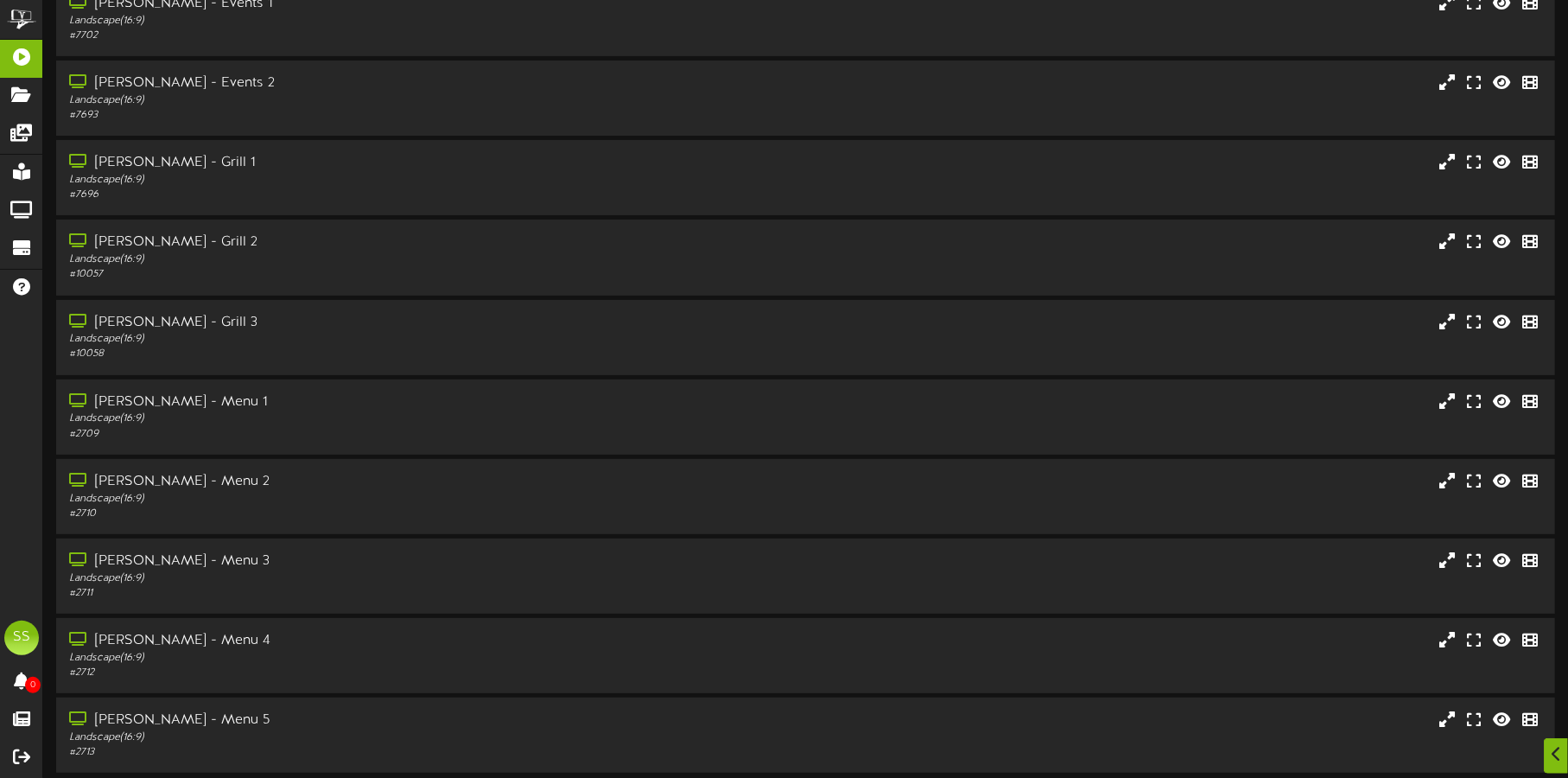
scroll to position [148, 0]
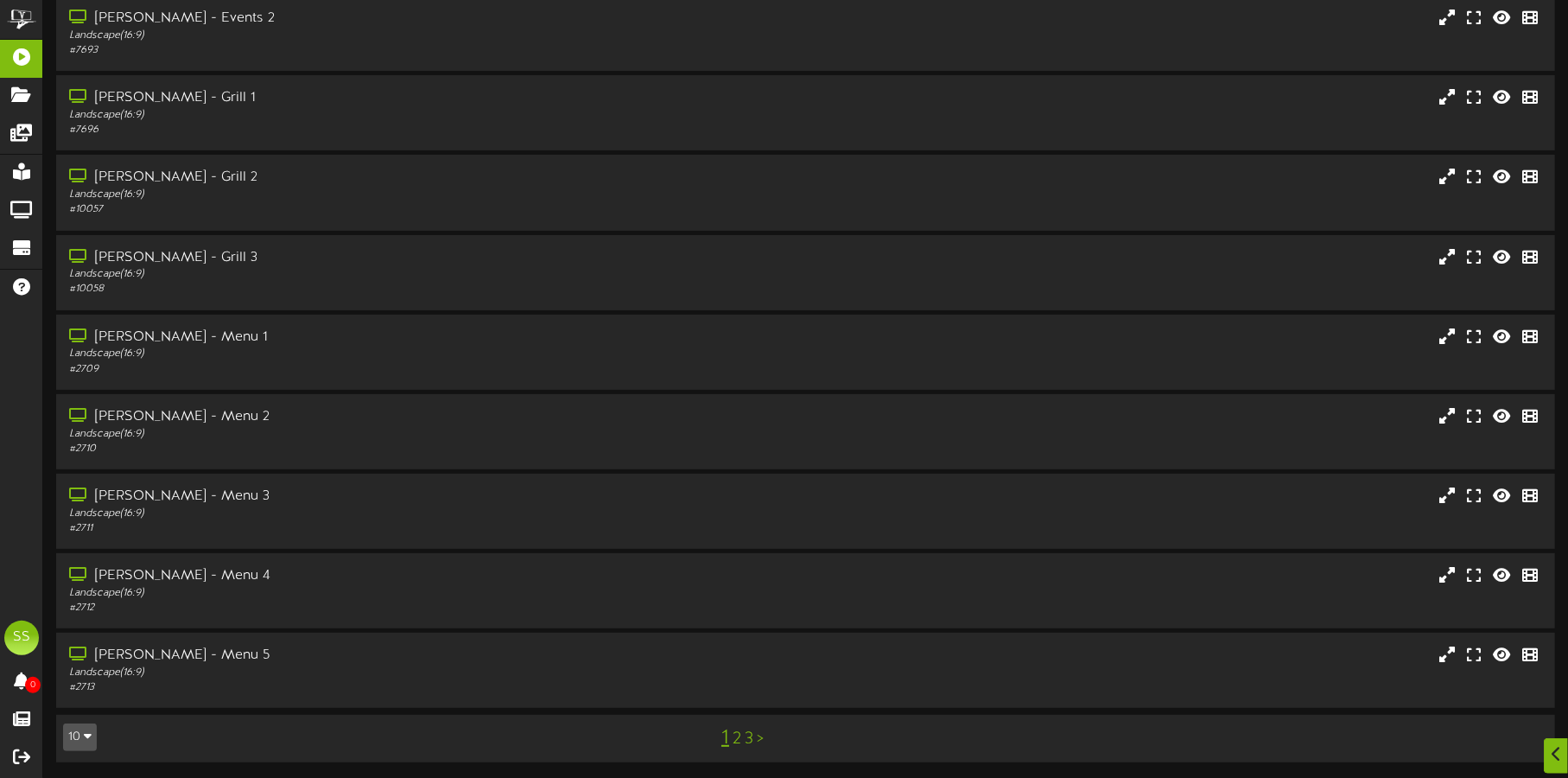
click at [78, 735] on button "10" at bounding box center [80, 736] width 34 height 27
click at [78, 720] on div "5 10 25 50 100" at bounding box center [80, 651] width 35 height 140
click at [74, 730] on button "10" at bounding box center [80, 736] width 34 height 27
click at [79, 710] on div "100" at bounding box center [80, 703] width 33 height 26
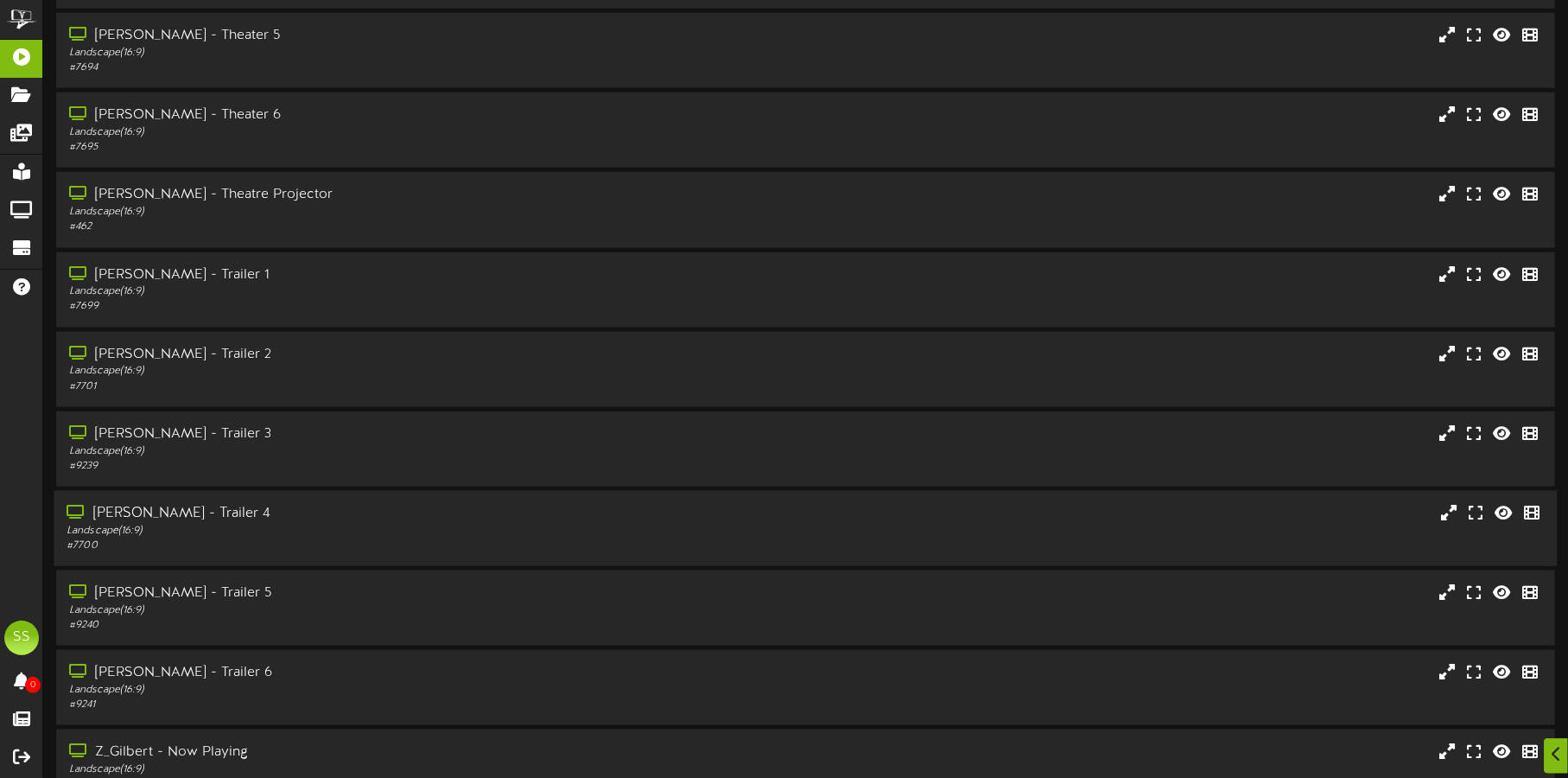
click at [397, 534] on div "Landscape ( 16:9 )" at bounding box center [367, 531] width 601 height 15
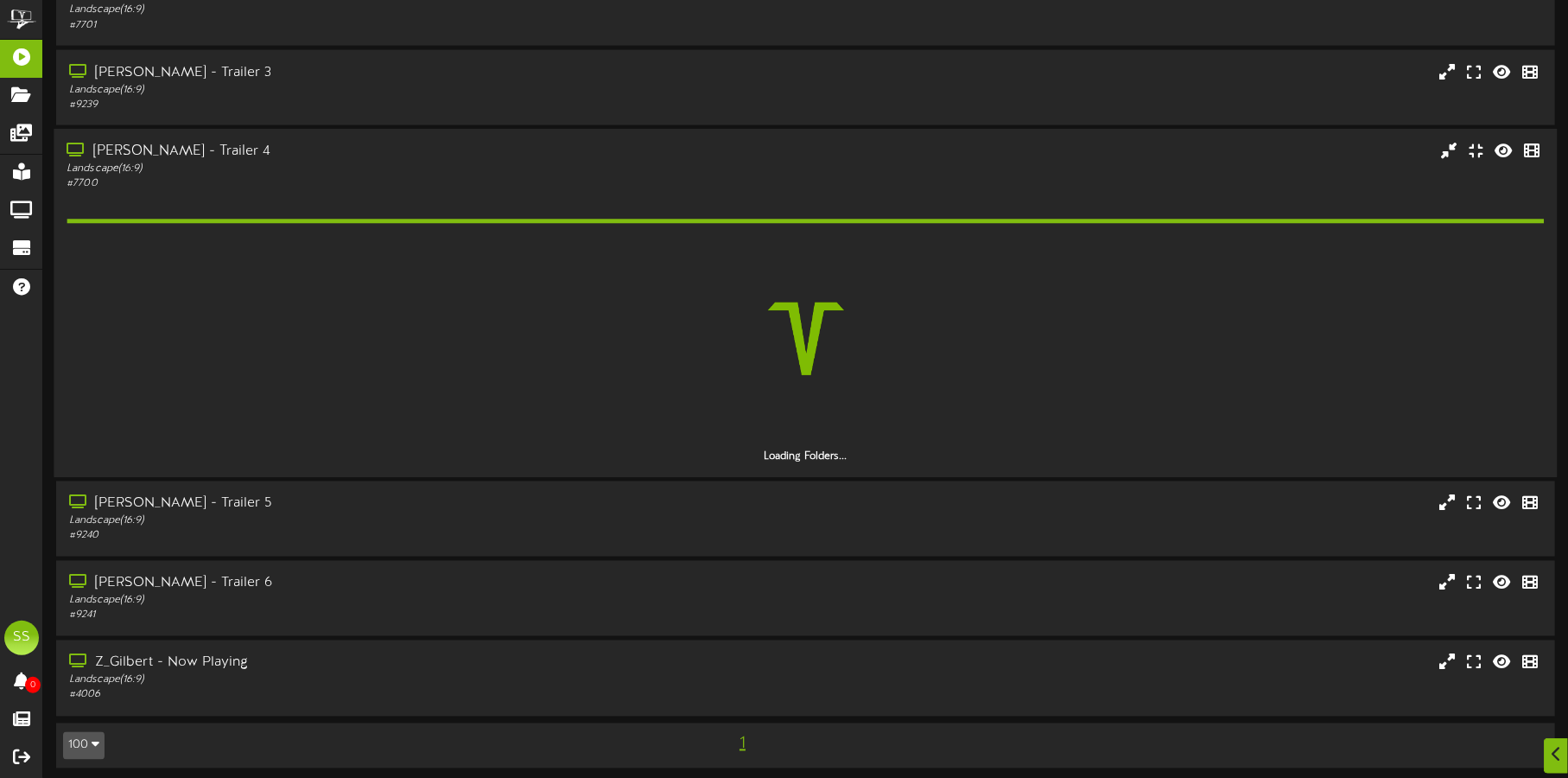
scroll to position [1771, 0]
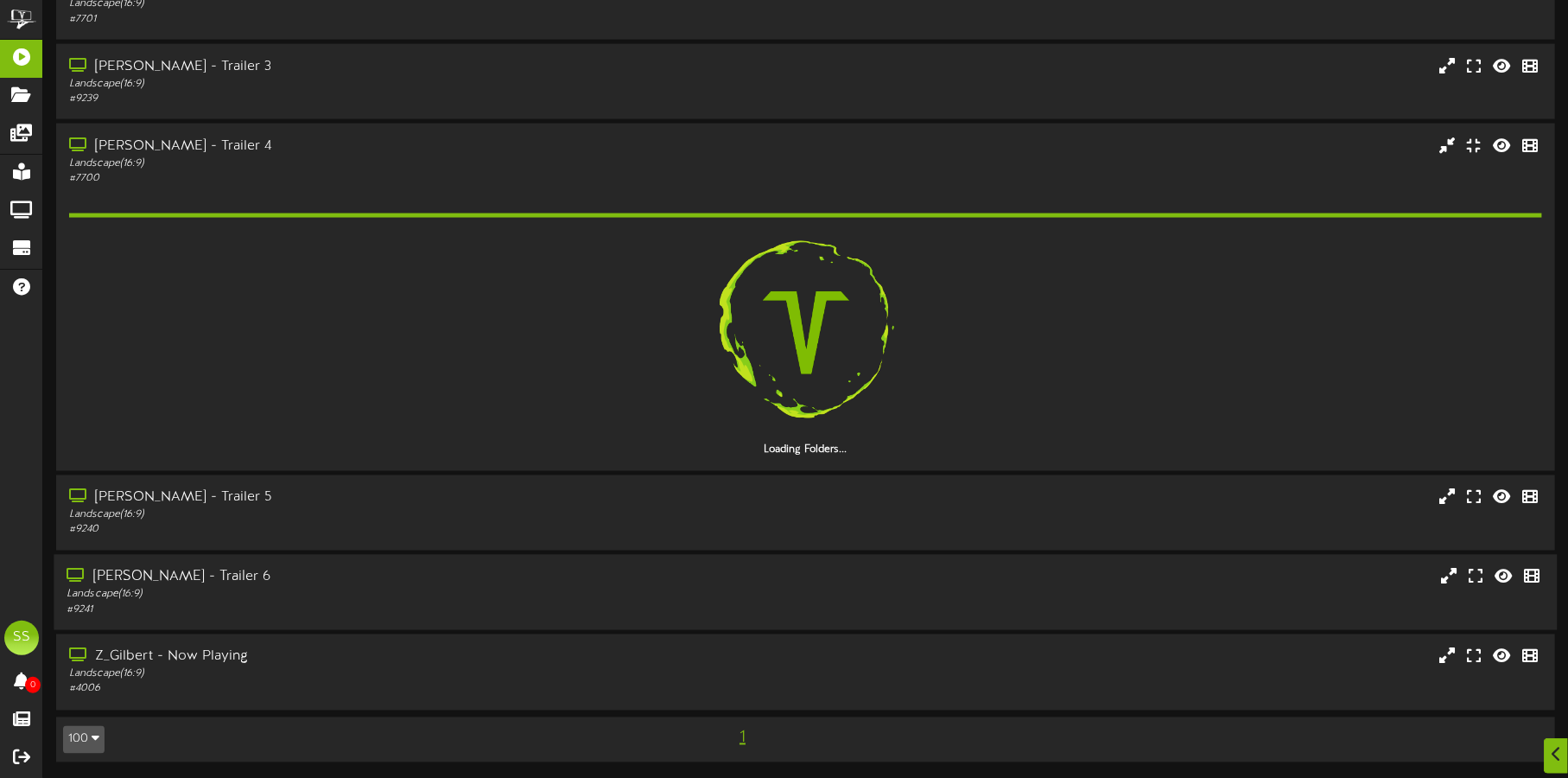
click at [359, 587] on div "Landscape ( 16:9 )" at bounding box center [367, 595] width 601 height 15
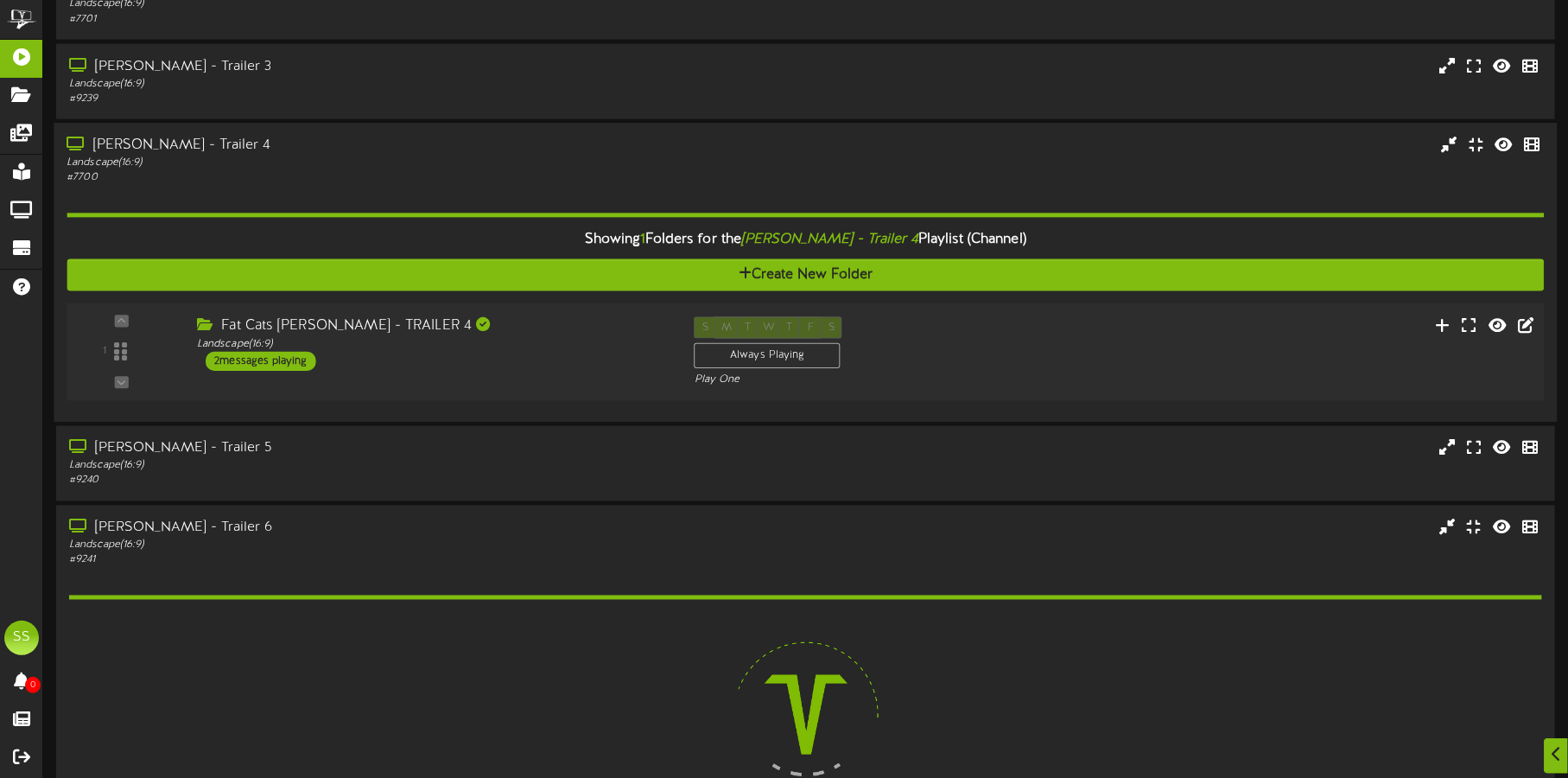
click at [574, 354] on div "Fat Cats [PERSON_NAME] - TRAILER 4 Landscape ( 16:9 ) 2 messages playing" at bounding box center [433, 343] width 498 height 54
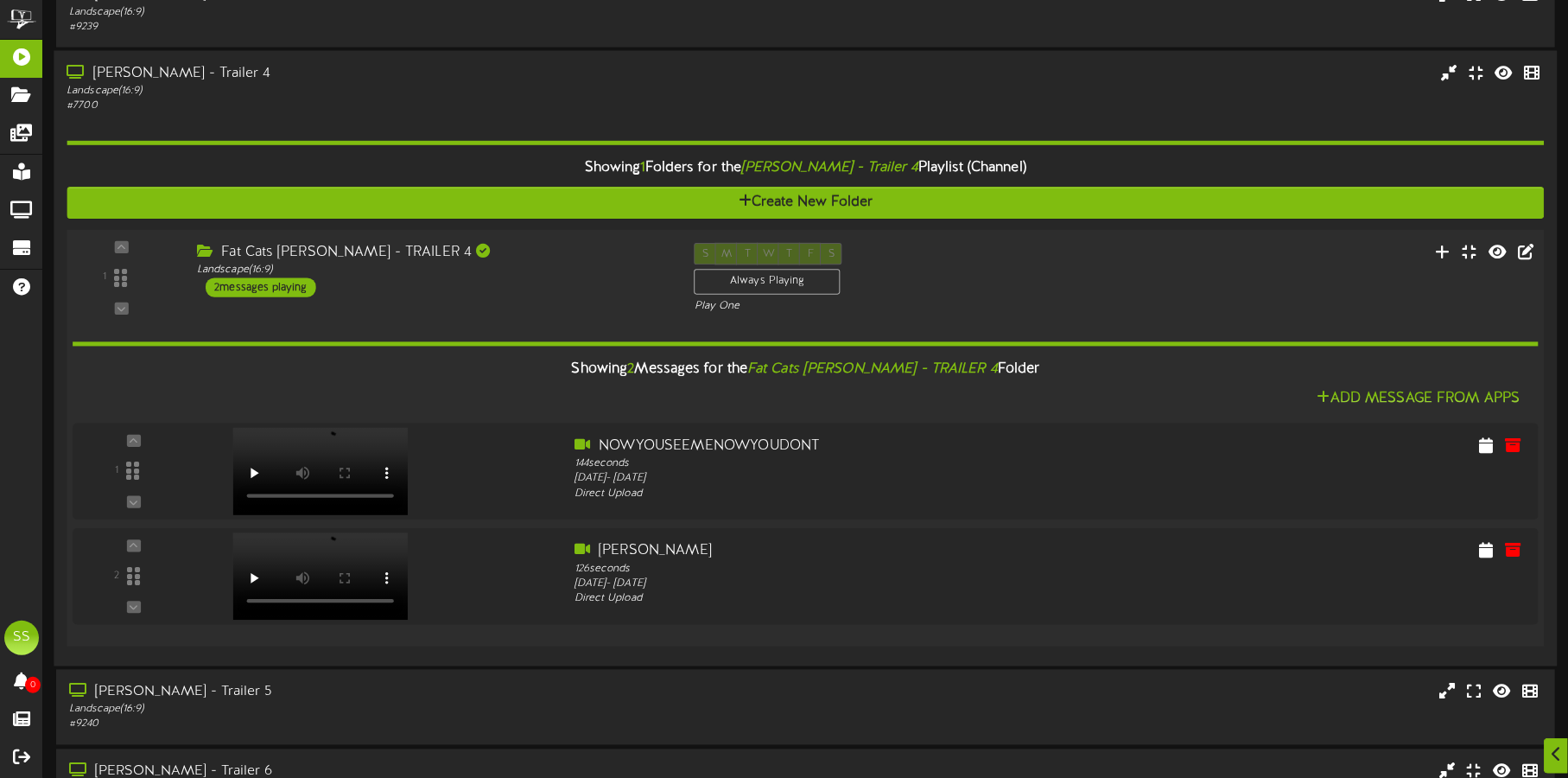
scroll to position [1879, 0]
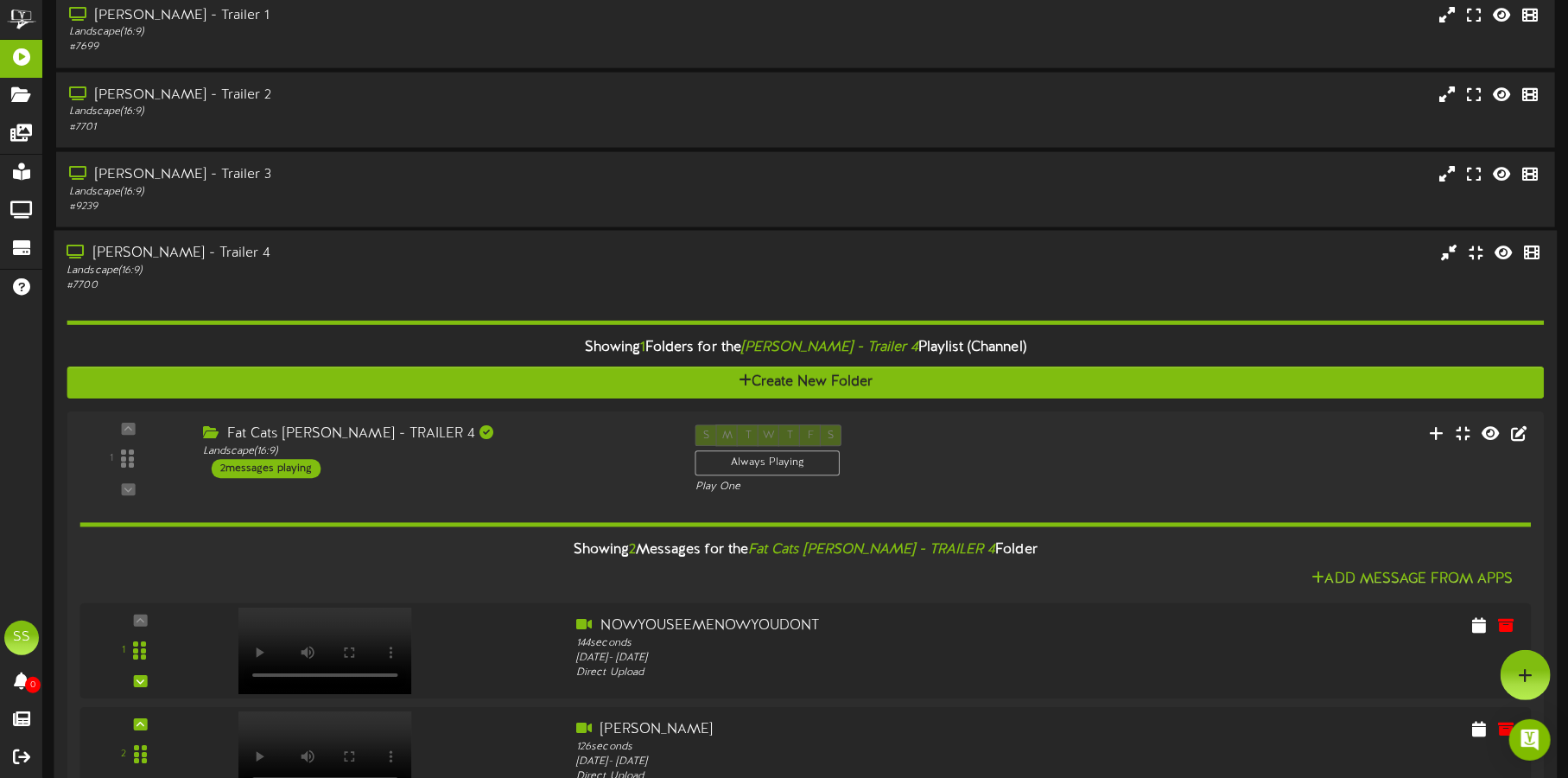
click at [499, 281] on div "# 7700" at bounding box center [367, 285] width 601 height 15
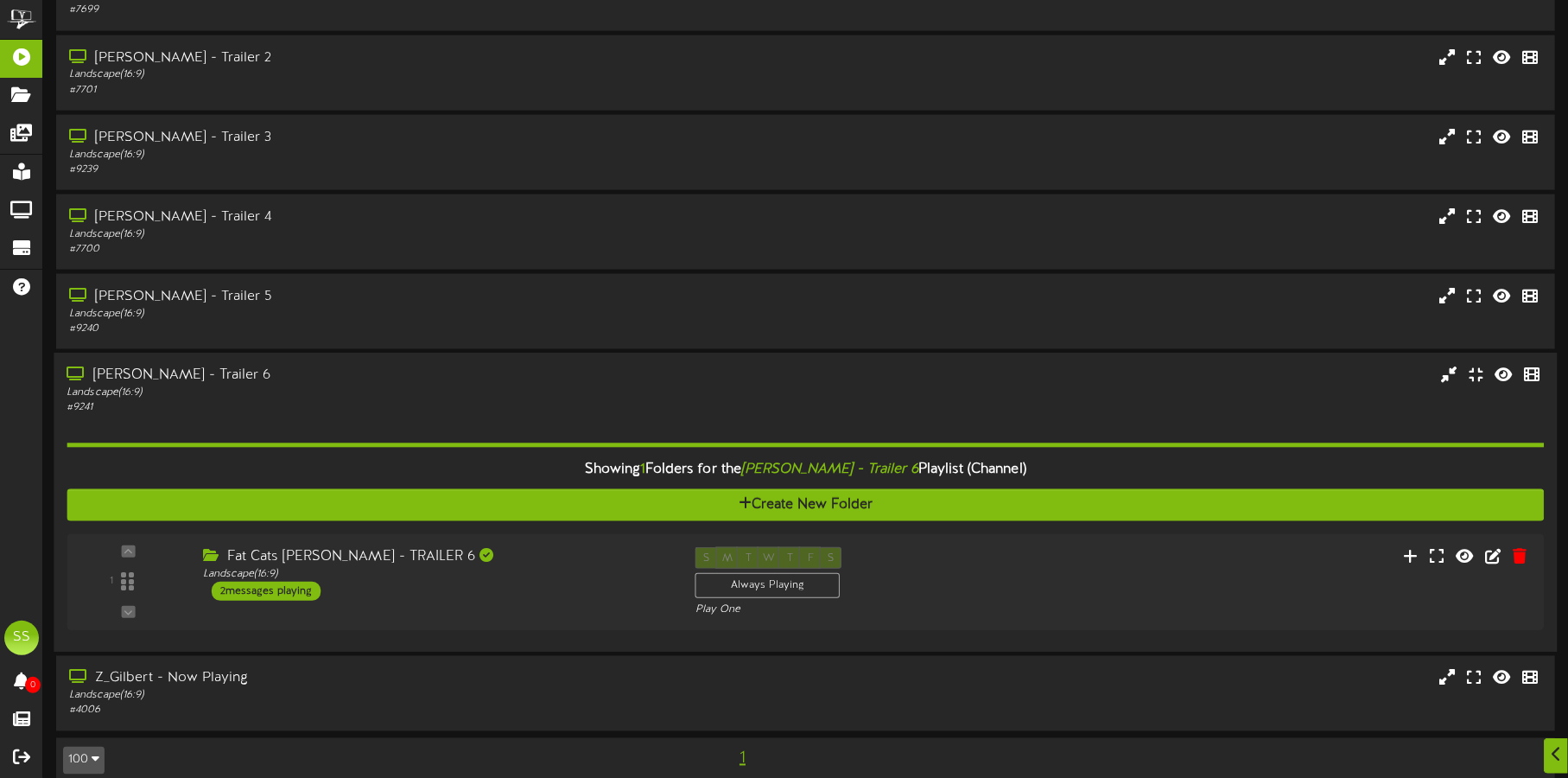
scroll to position [1722, 0]
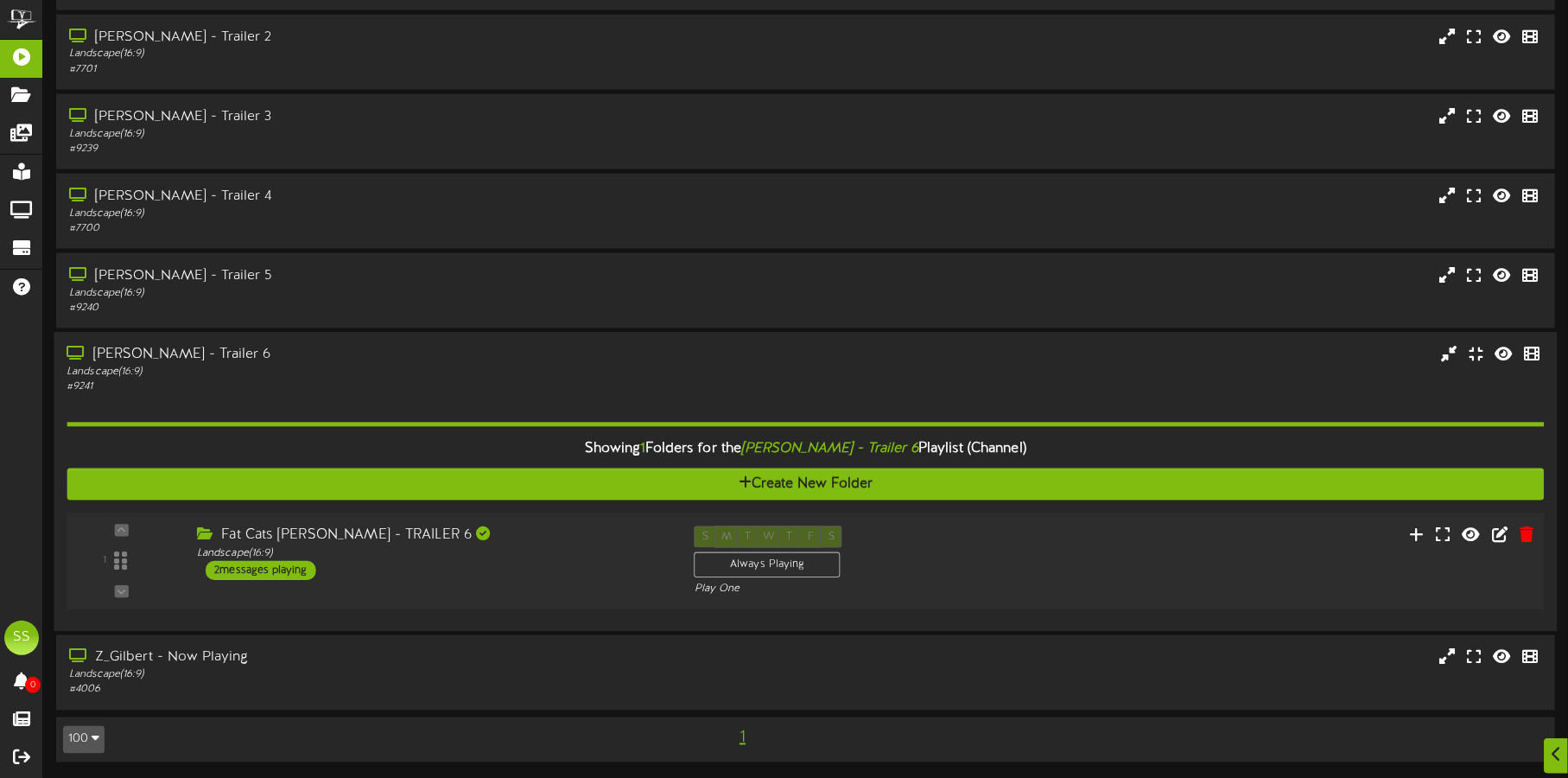
click at [519, 559] on div "Fat Cats [PERSON_NAME] - TRAILER 6 Landscape ( 16:9 ) 2 messages playing" at bounding box center [433, 553] width 498 height 54
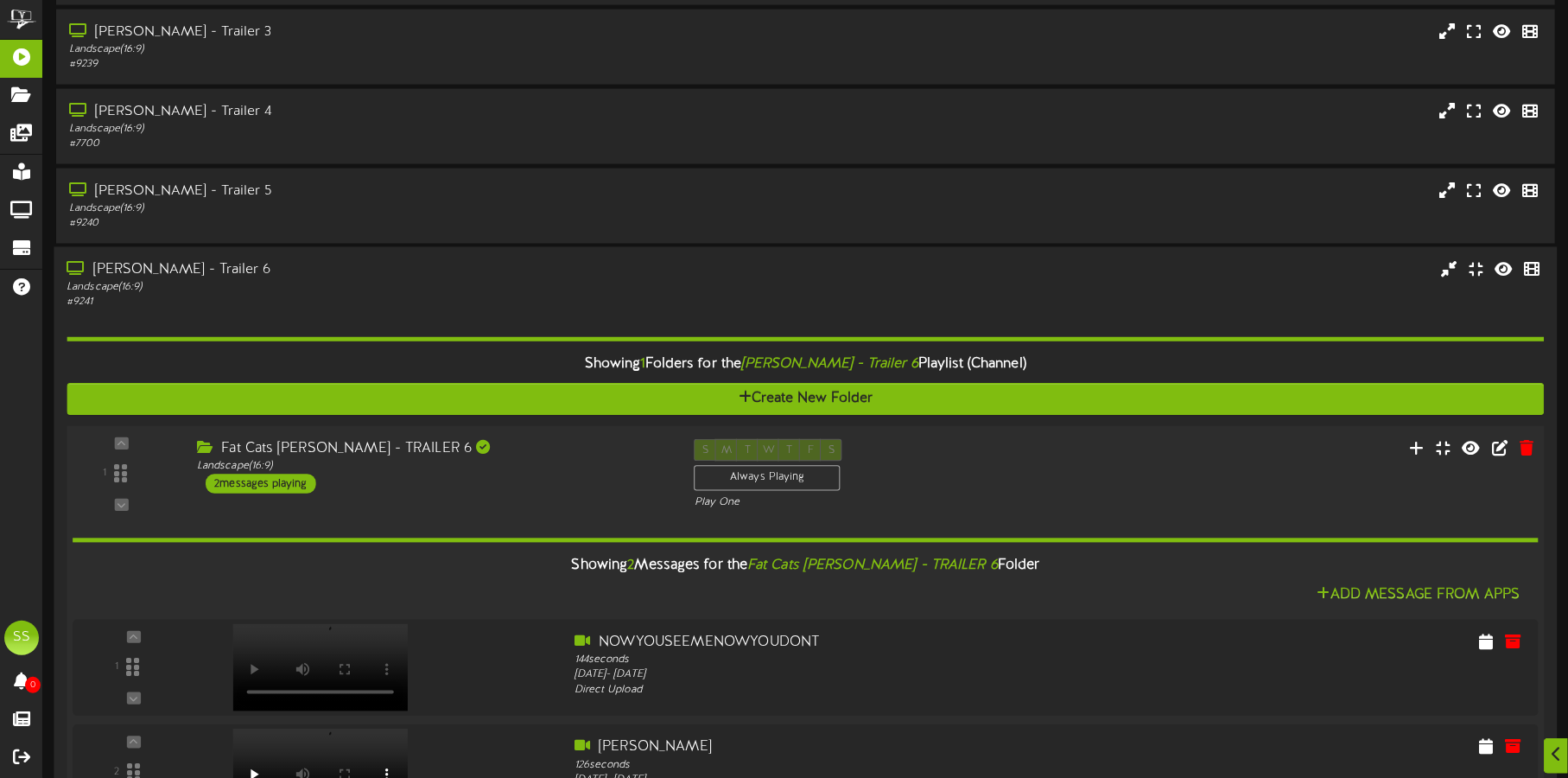
scroll to position [1938, 0]
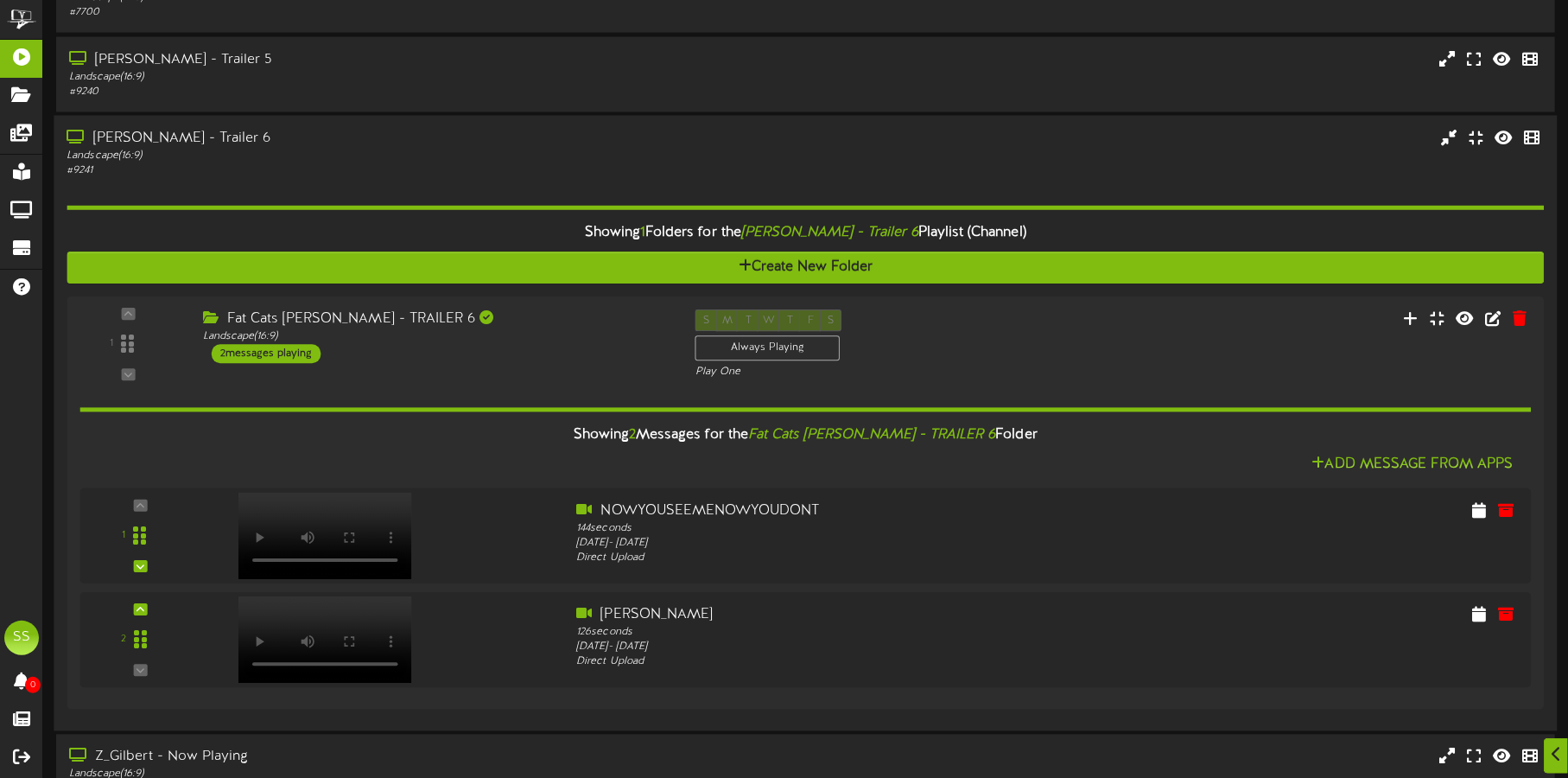
click at [423, 149] on div "Landscape ( 16:9 )" at bounding box center [367, 156] width 601 height 15
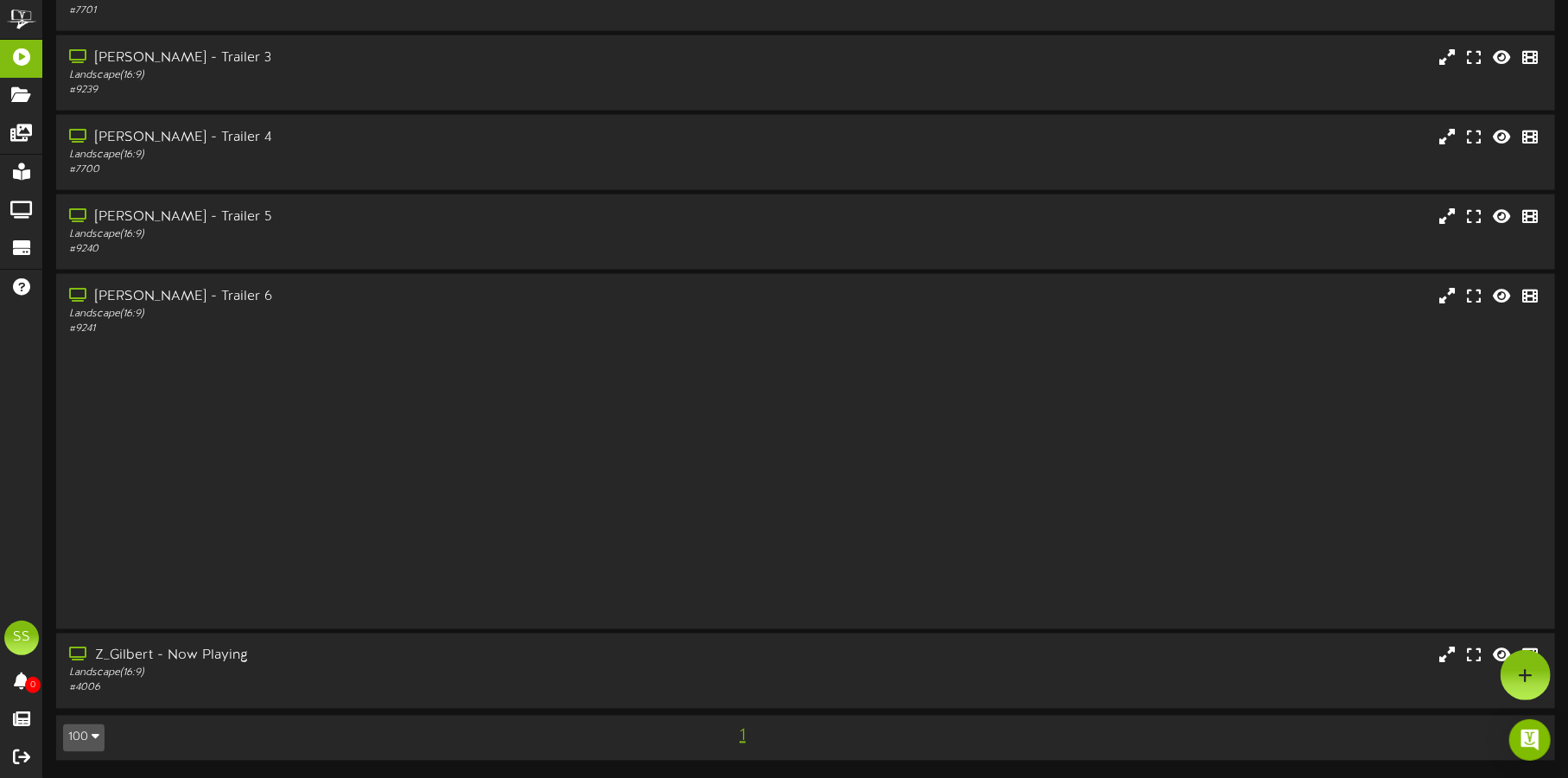
scroll to position [1499, 0]
